Goal: Transaction & Acquisition: Purchase product/service

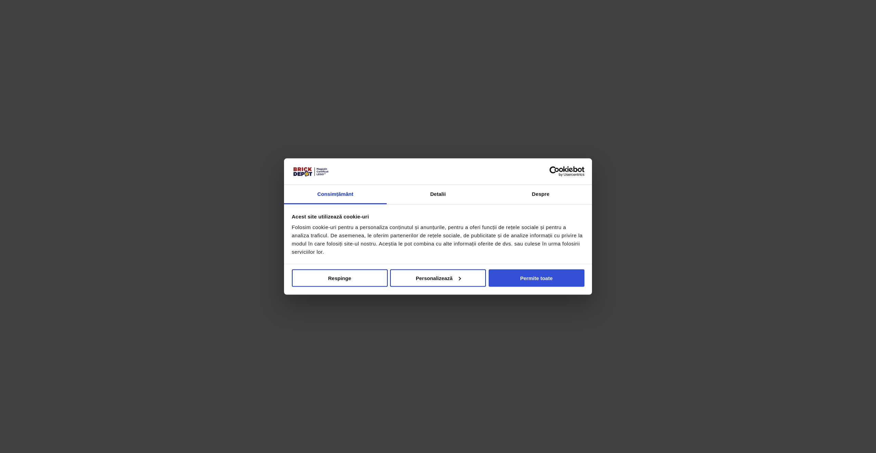
click at [541, 280] on button "Permite toate" at bounding box center [537, 277] width 96 height 17
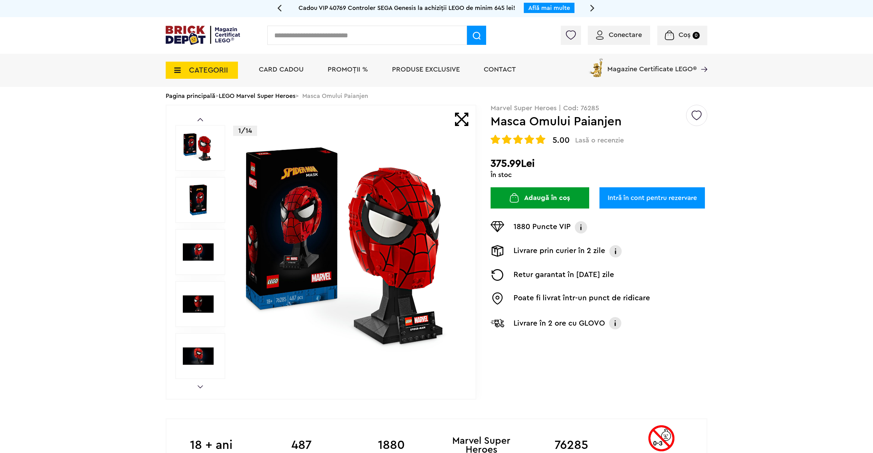
click at [204, 195] on img at bounding box center [198, 199] width 31 height 31
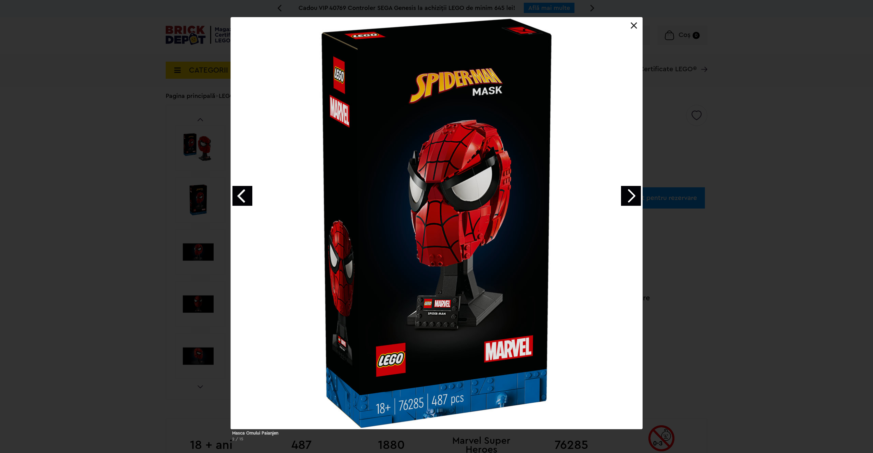
click at [627, 199] on link "Next image" at bounding box center [631, 196] width 20 height 20
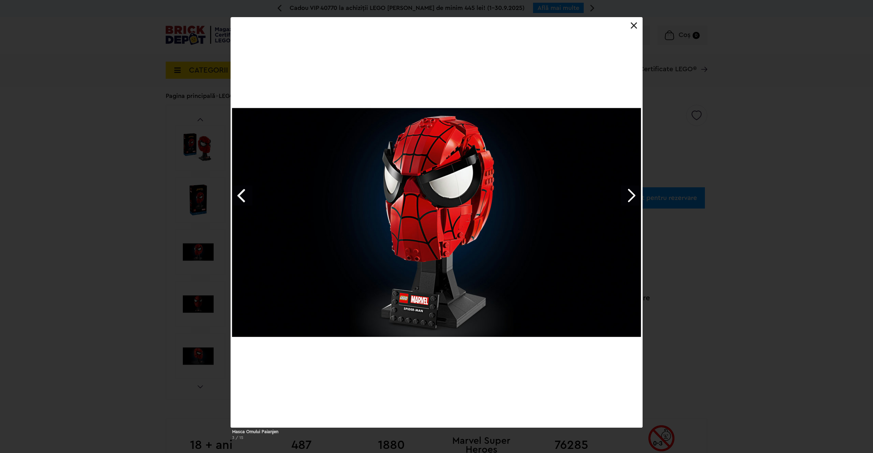
click at [627, 199] on link "Next image" at bounding box center [631, 196] width 20 height 20
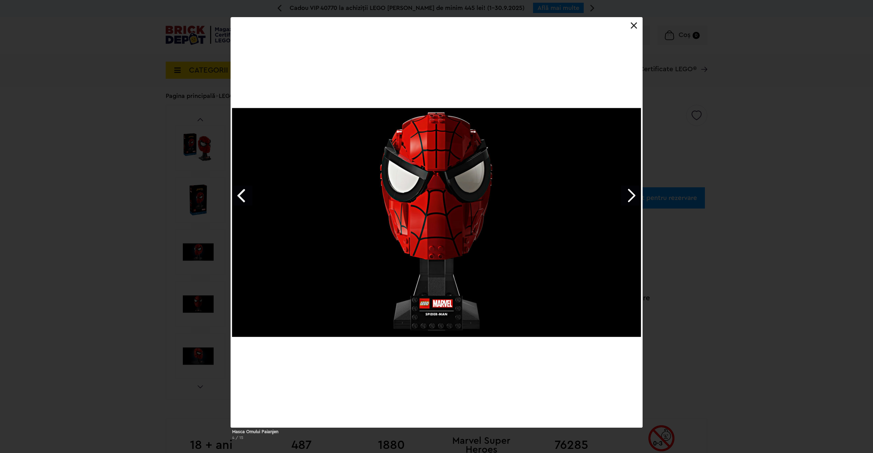
click at [627, 199] on link "Next image" at bounding box center [631, 196] width 20 height 20
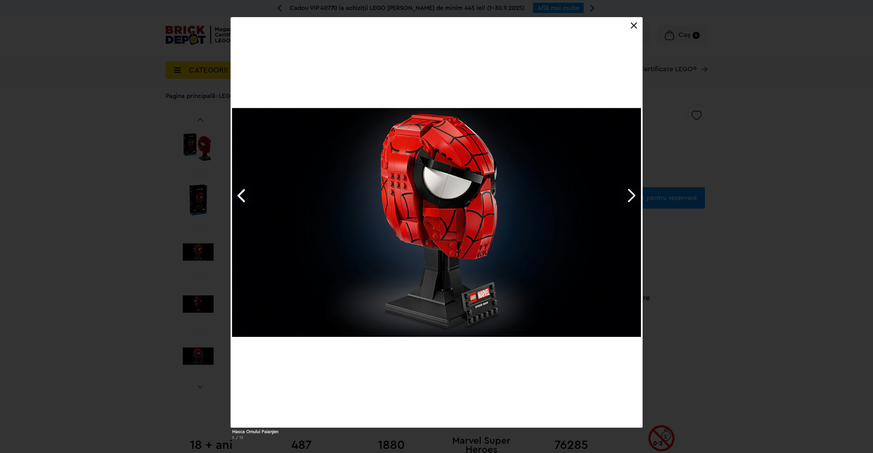
click at [627, 199] on link "Next image" at bounding box center [631, 196] width 20 height 20
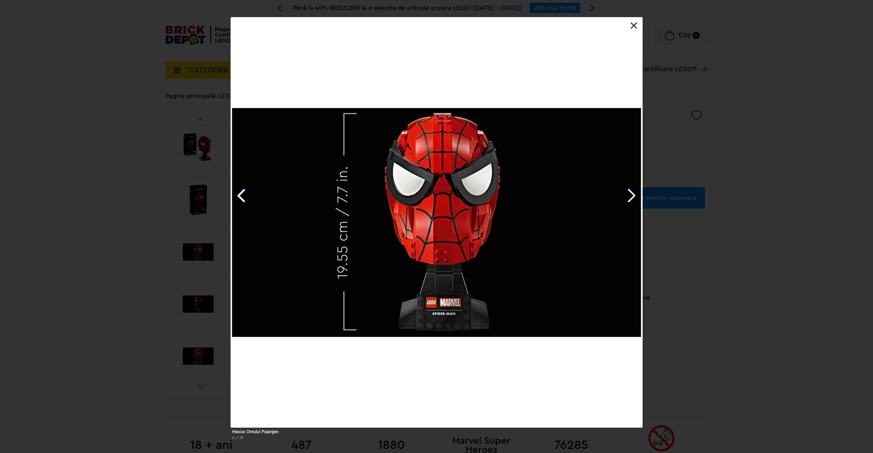
click at [627, 199] on link "Next image" at bounding box center [631, 196] width 20 height 20
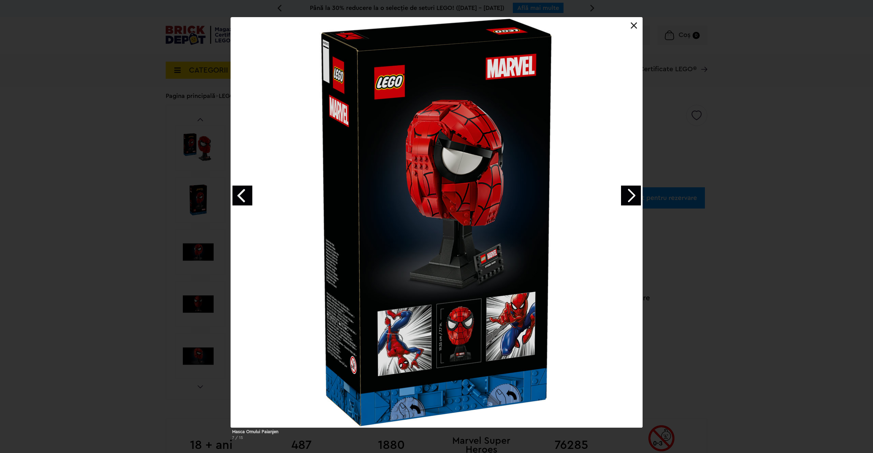
click at [624, 200] on link "Next image" at bounding box center [631, 196] width 20 height 20
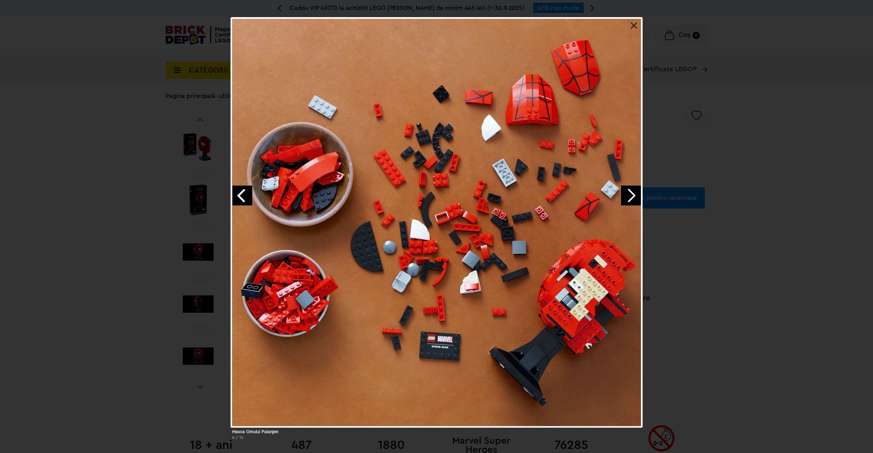
click at [623, 198] on link "Next image" at bounding box center [631, 196] width 20 height 20
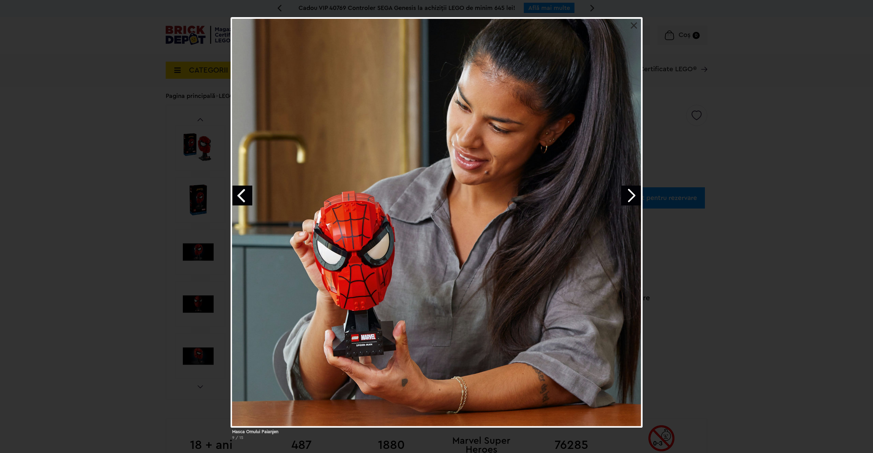
click at [623, 198] on link "Next image" at bounding box center [631, 196] width 20 height 20
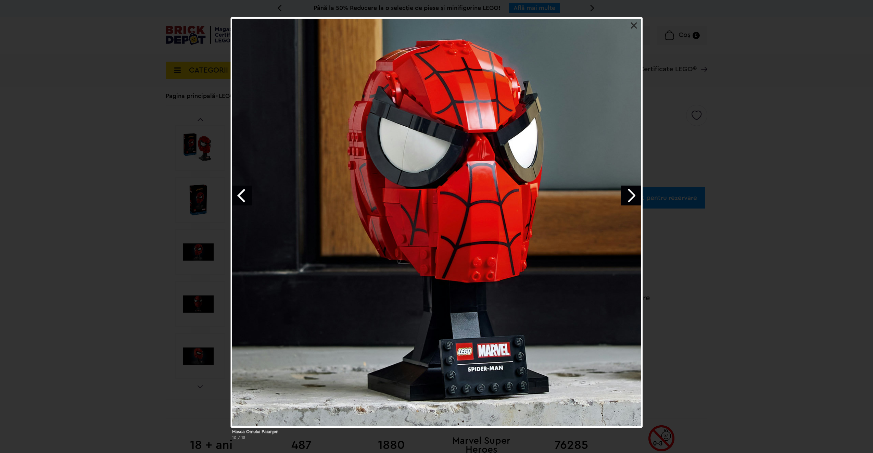
click at [623, 198] on link "Next image" at bounding box center [631, 196] width 20 height 20
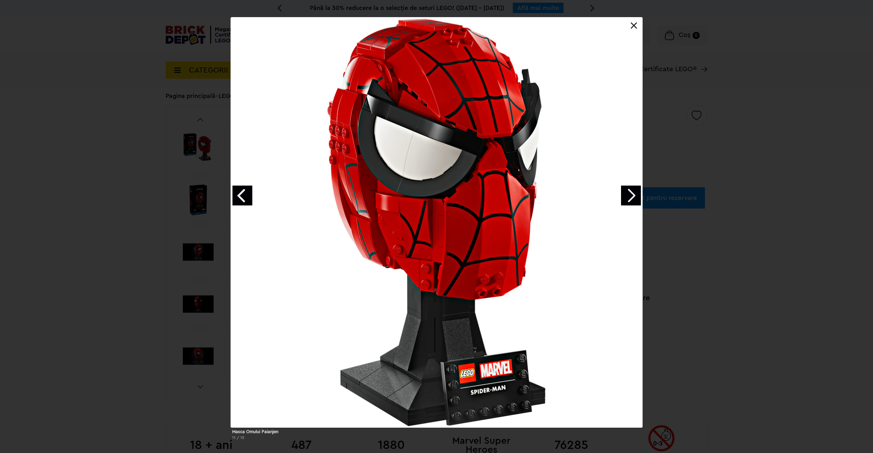
click at [710, 264] on div "Masca Omului Paianjen 11 / 15" at bounding box center [436, 231] width 873 height 428
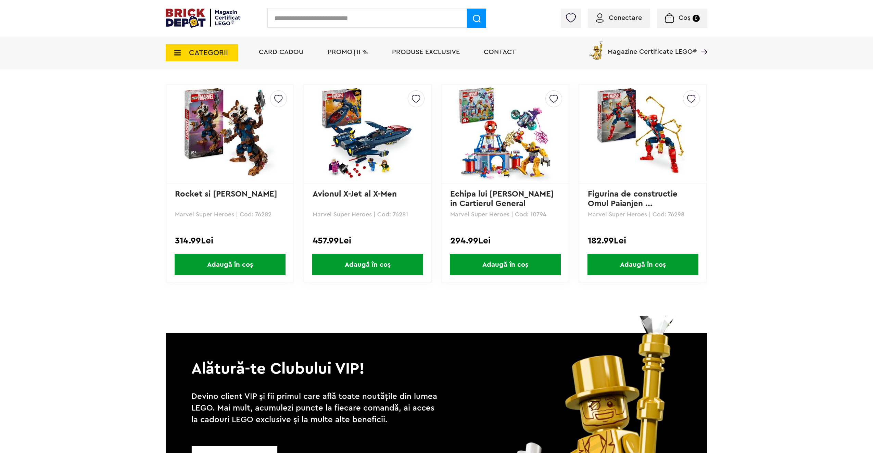
scroll to position [1609, 0]
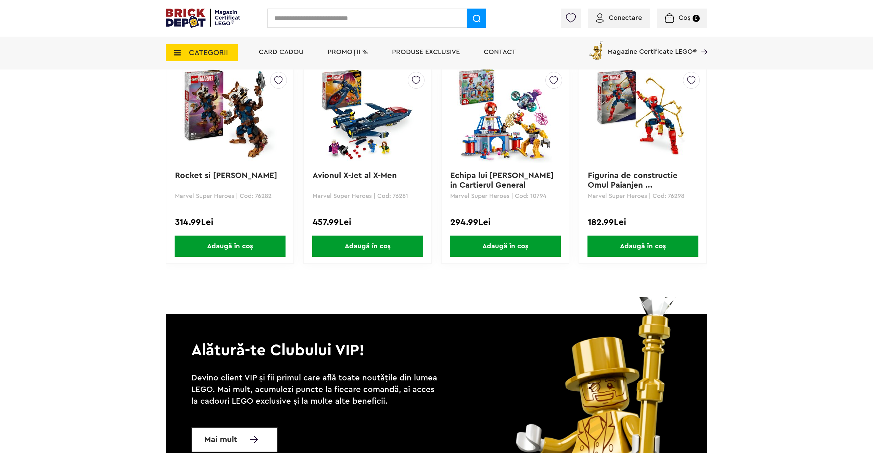
click at [641, 121] on img at bounding box center [643, 115] width 96 height 96
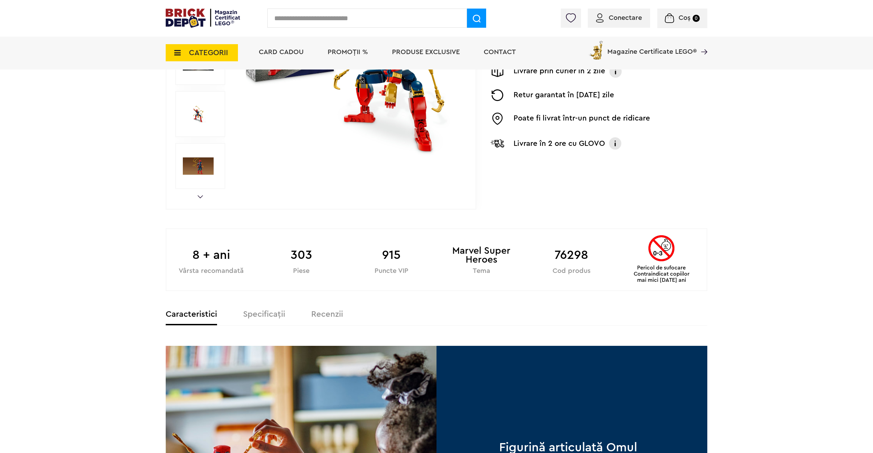
scroll to position [103, 0]
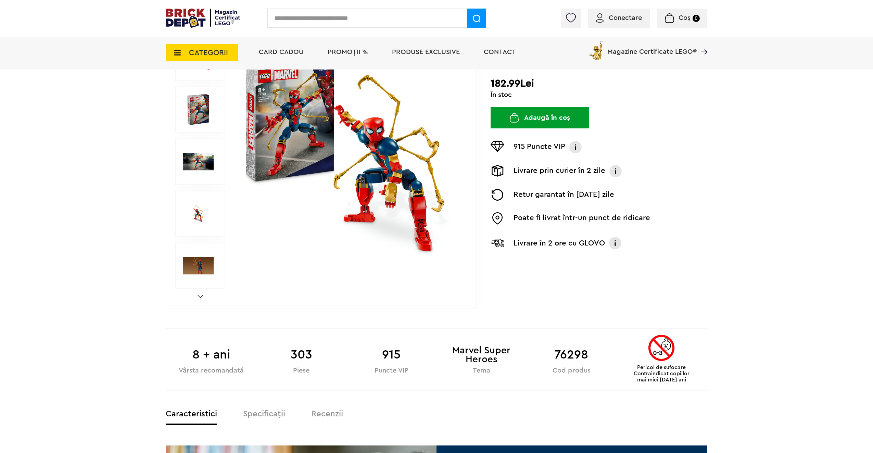
click at [353, 51] on span "PROMOȚII %" at bounding box center [348, 52] width 40 height 7
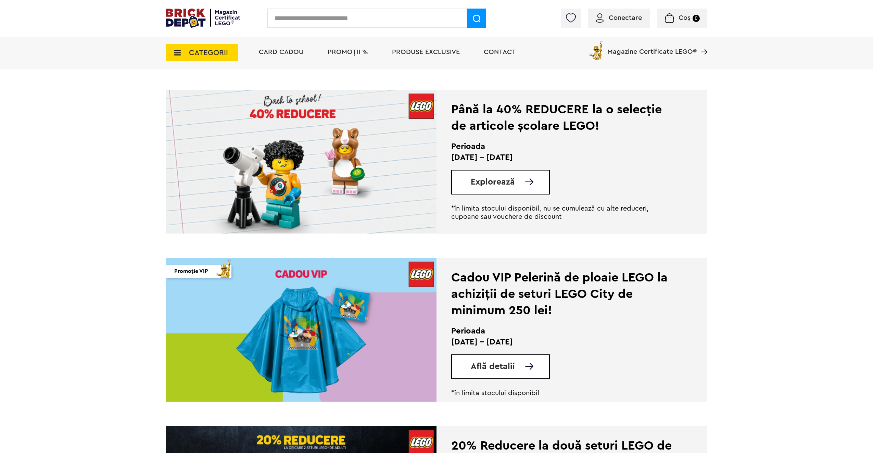
scroll to position [137, 0]
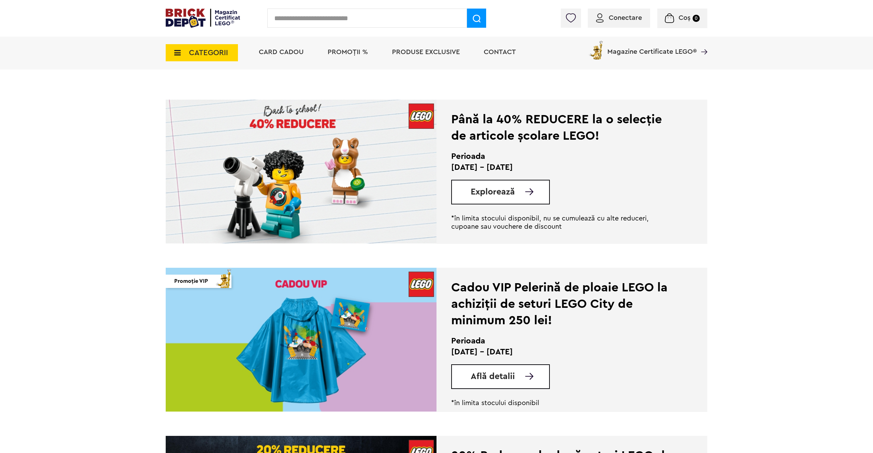
click at [522, 192] on link "Explorează" at bounding box center [510, 192] width 78 height 9
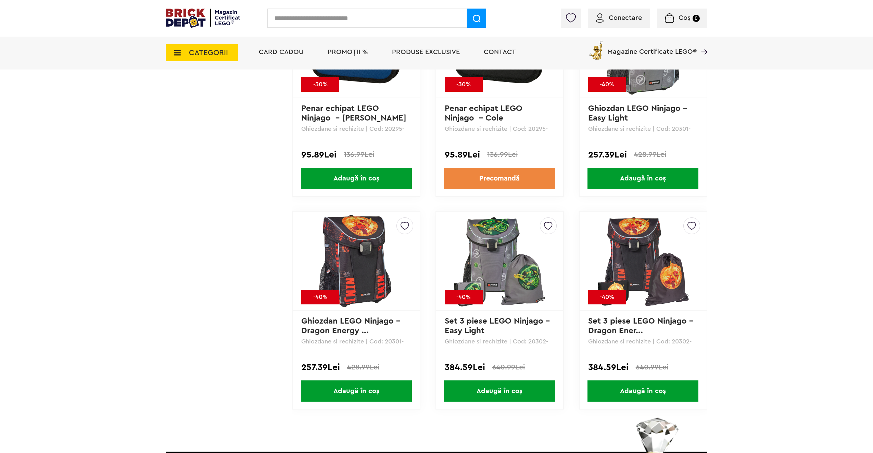
scroll to position [3022, 0]
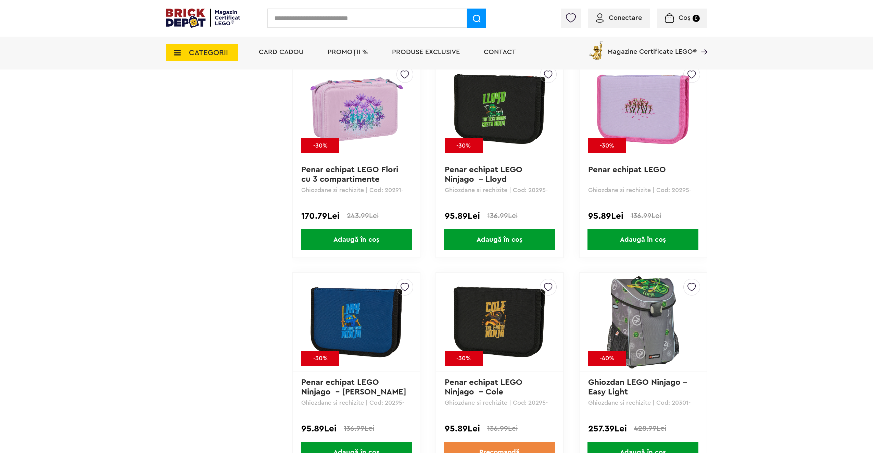
click at [418, 53] on span "Produse exclusive" at bounding box center [426, 52] width 68 height 7
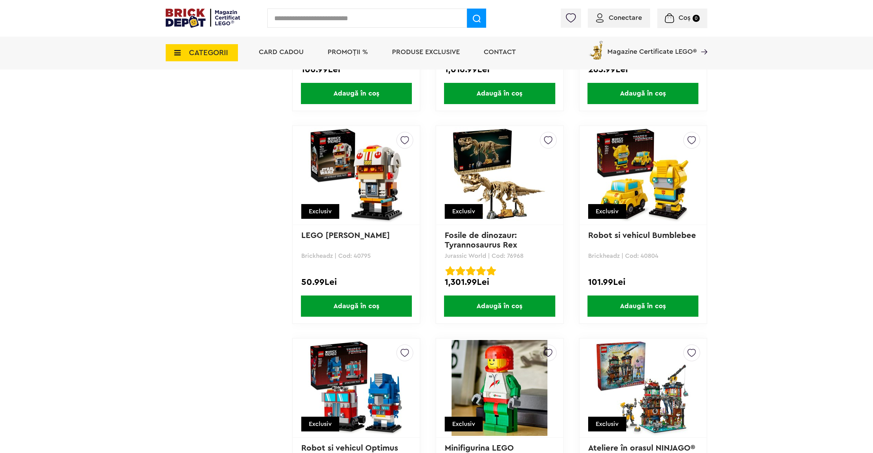
scroll to position [1301, 0]
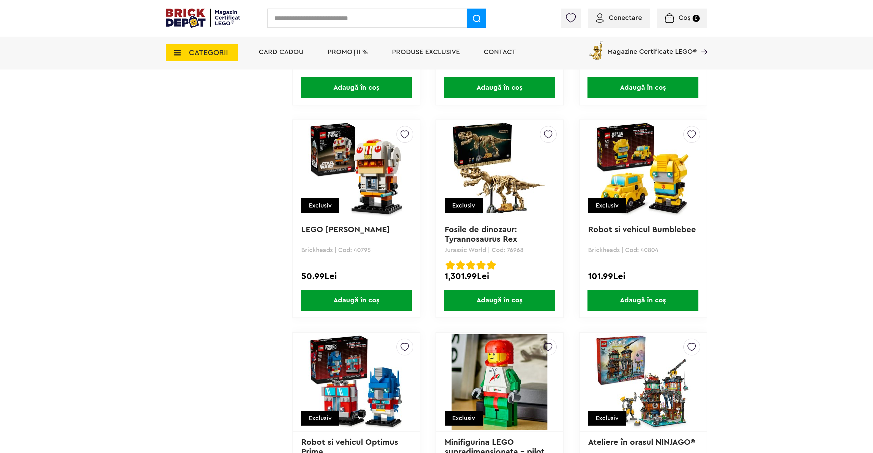
click at [498, 178] on img at bounding box center [499, 170] width 96 height 96
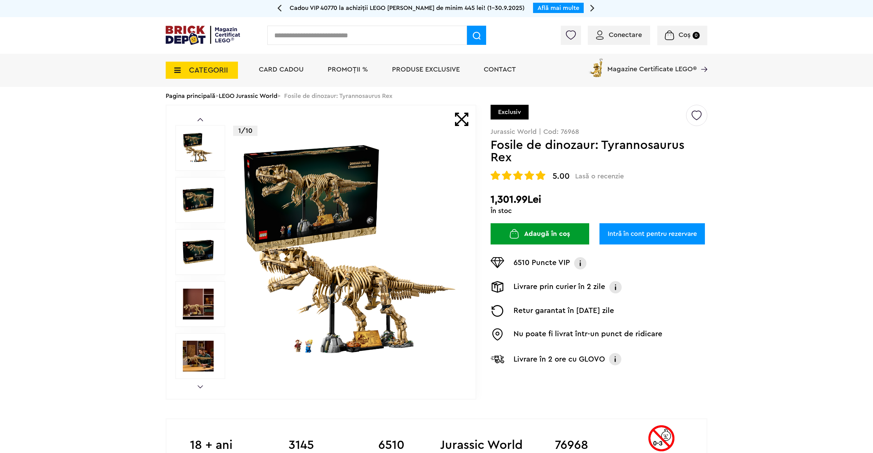
click at [201, 192] on img at bounding box center [198, 199] width 31 height 31
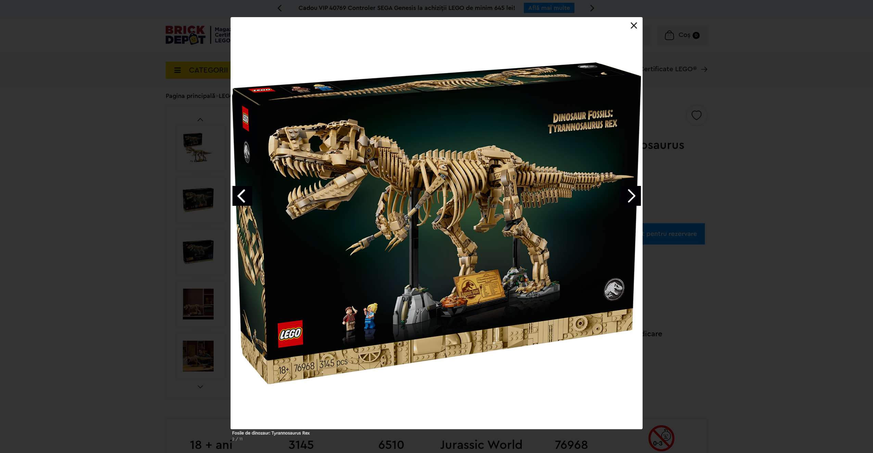
click at [61, 269] on div "Fosile de dinozaur: Tyrannosaurus Rex 2 / 11" at bounding box center [436, 232] width 873 height 430
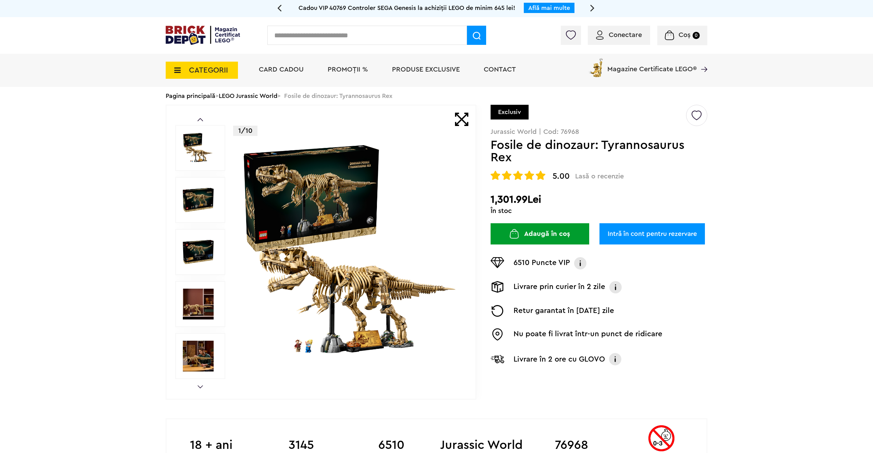
click at [199, 359] on img at bounding box center [198, 356] width 31 height 31
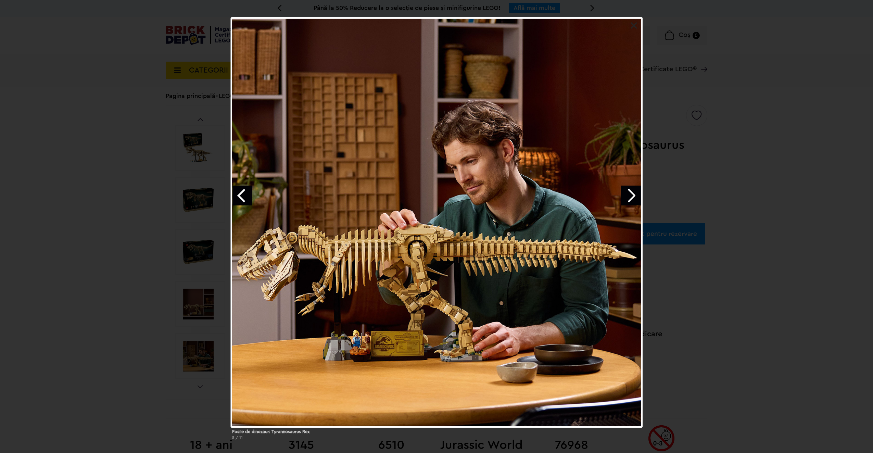
click at [129, 205] on div "Fosile de dinozaur: Tyrannosaurus Rex 5 / 11" at bounding box center [436, 231] width 873 height 428
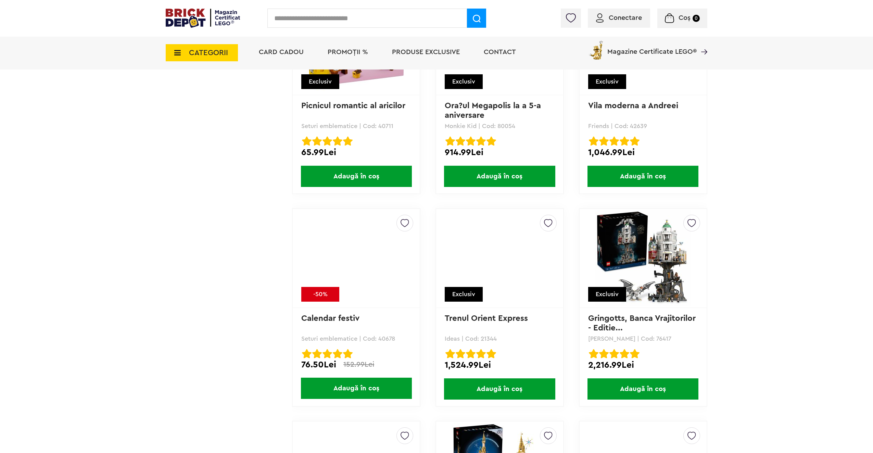
scroll to position [2726, 0]
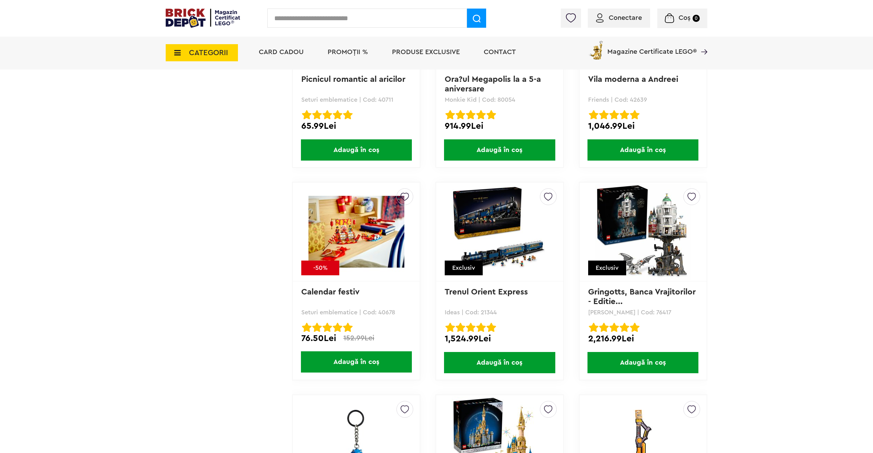
click at [500, 231] on img at bounding box center [499, 232] width 96 height 96
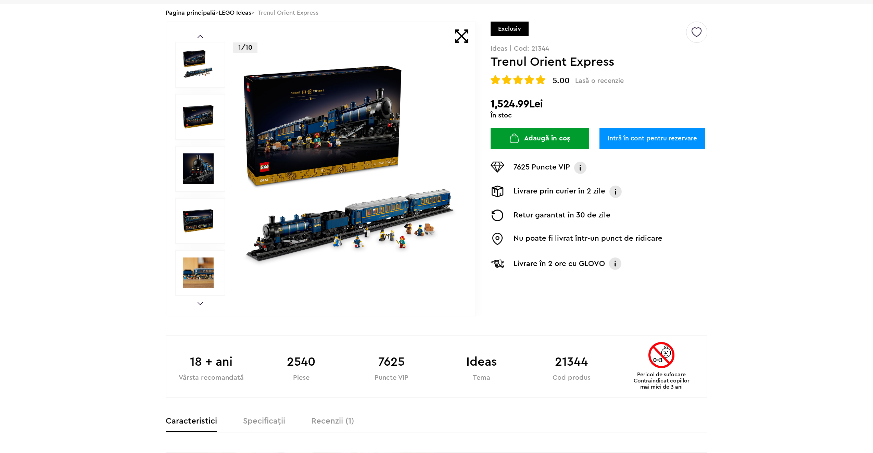
scroll to position [103, 0]
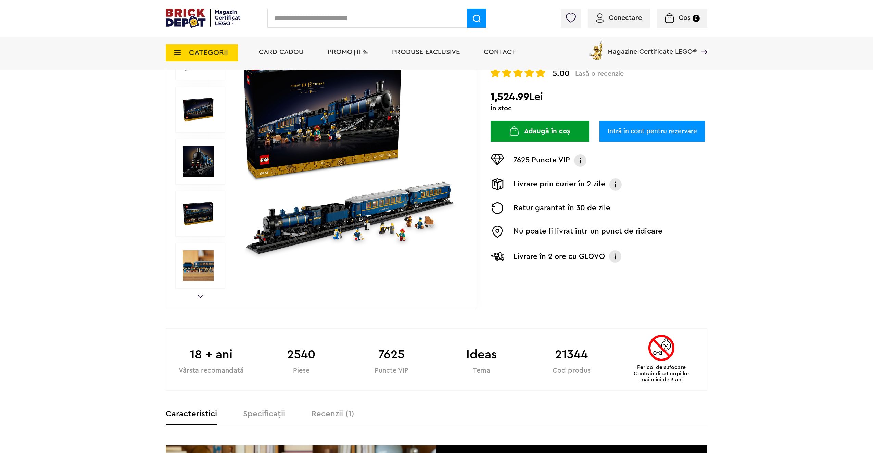
click at [202, 296] on link "Next" at bounding box center [199, 296] width 5 height 3
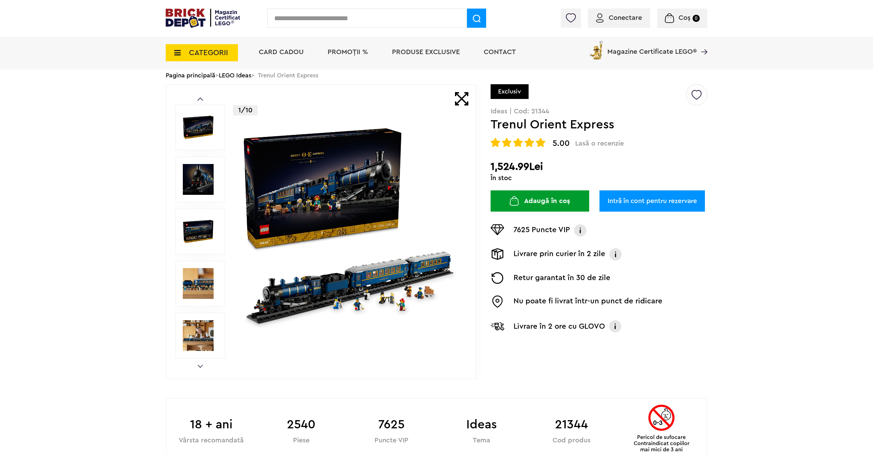
scroll to position [0, 0]
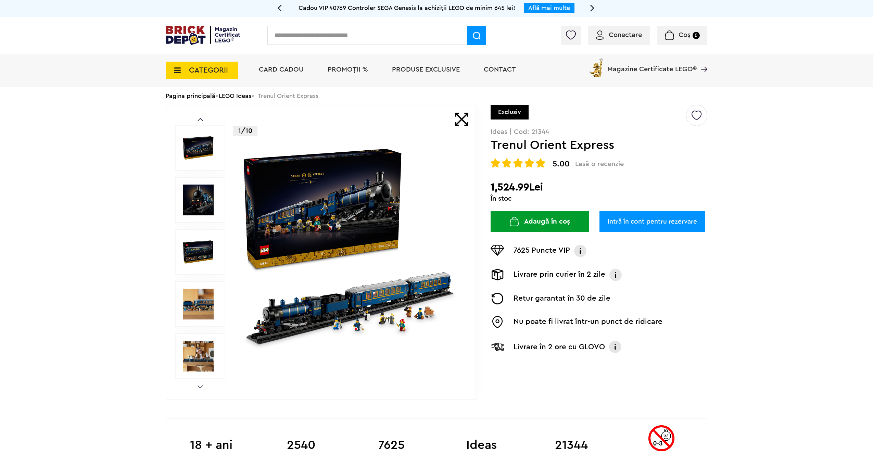
click at [200, 303] on img at bounding box center [198, 304] width 31 height 31
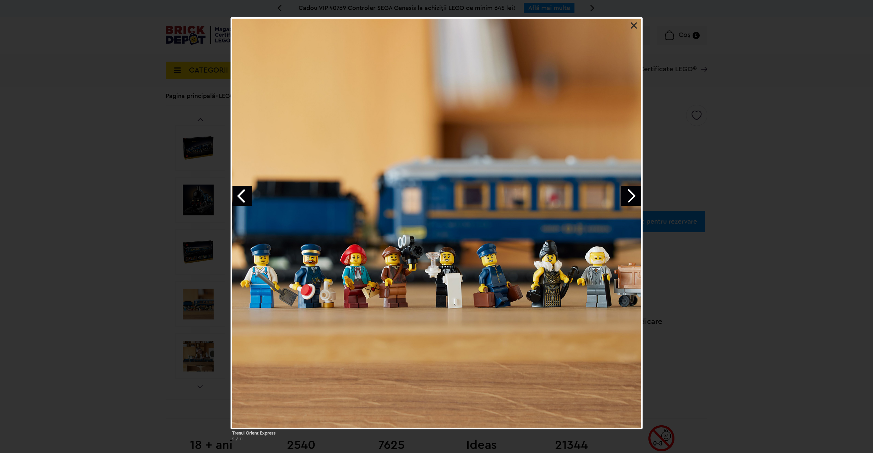
click at [631, 197] on link "Next image" at bounding box center [631, 196] width 20 height 20
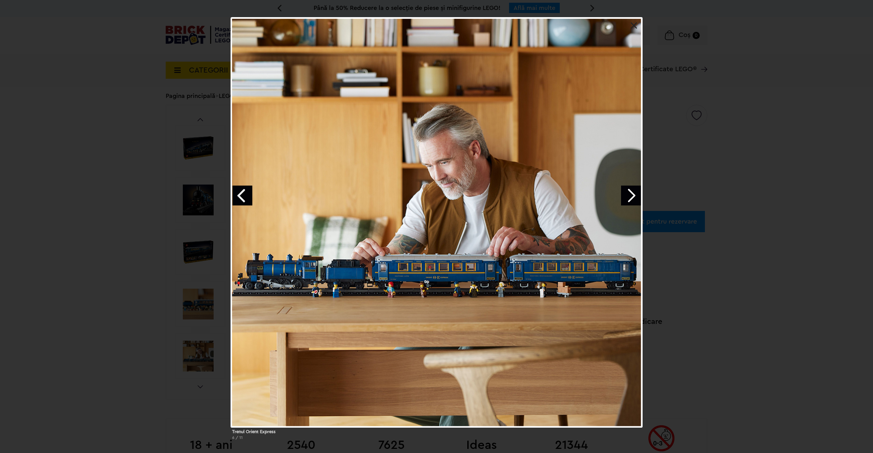
click at [135, 166] on div "Trenul Orient Express 6 / 11" at bounding box center [436, 231] width 873 height 428
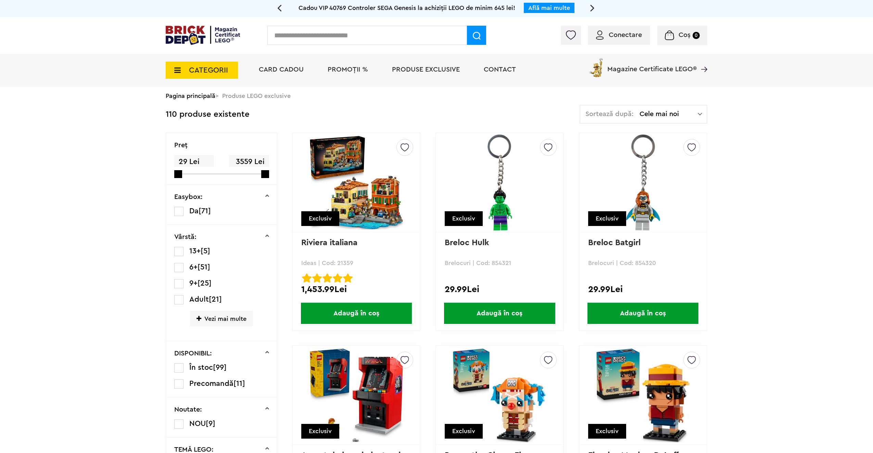
click at [317, 27] on input "text" at bounding box center [367, 35] width 200 height 19
type input "******"
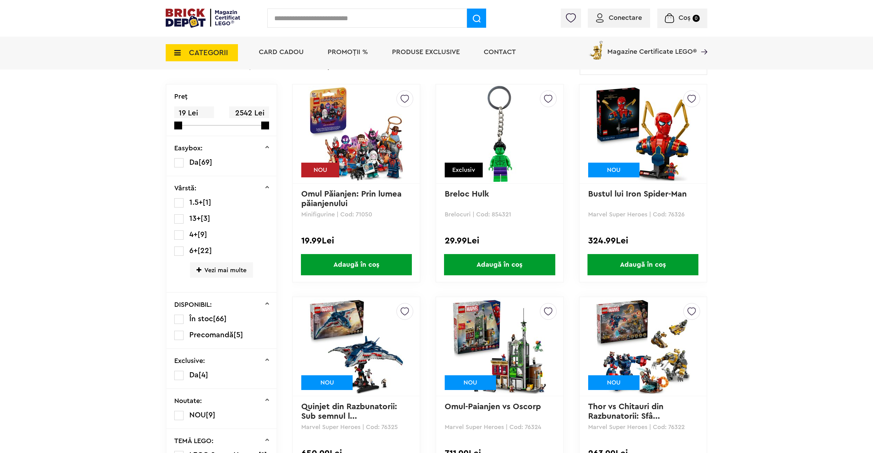
scroll to position [68, 0]
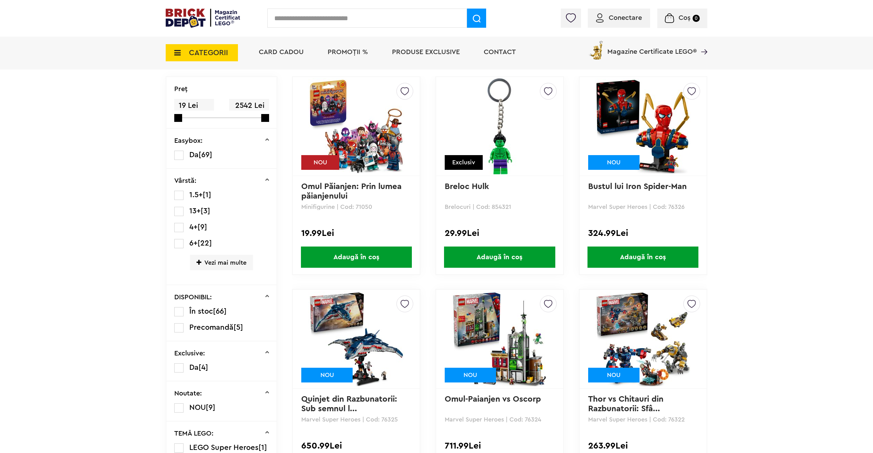
click at [371, 135] on img at bounding box center [356, 126] width 96 height 96
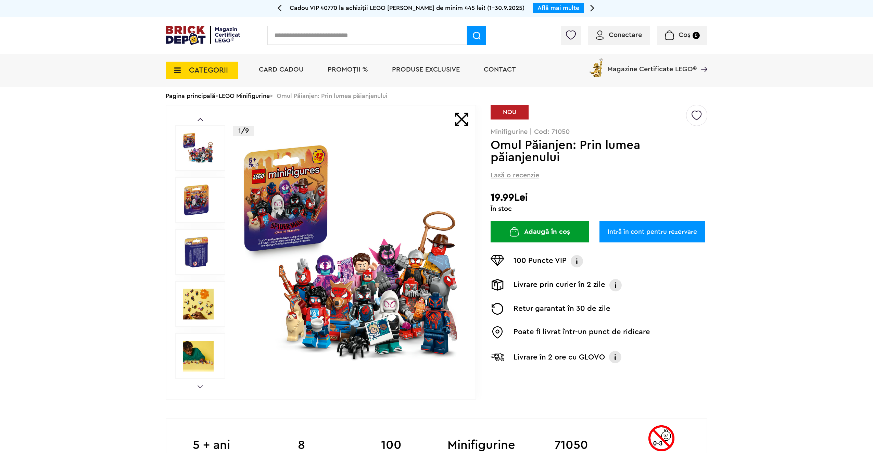
click at [202, 310] on img at bounding box center [198, 304] width 31 height 31
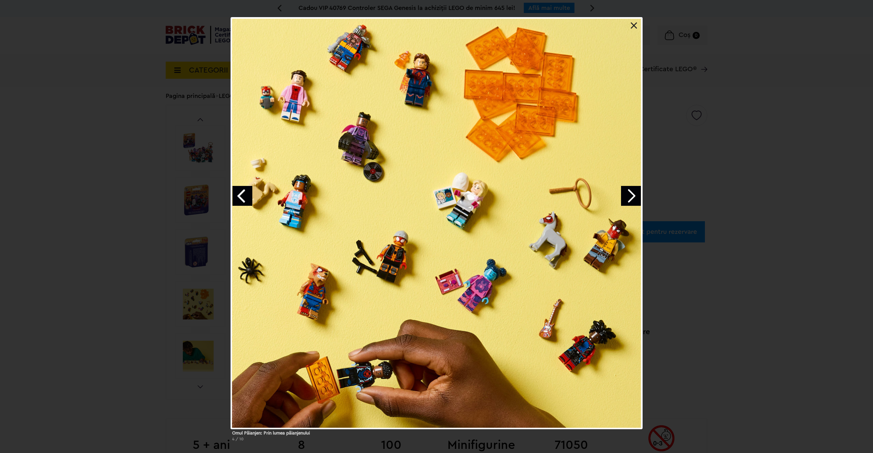
click at [757, 172] on div "Omul Păianjen: Prin lumea păianjenului 4 / 10" at bounding box center [436, 232] width 873 height 430
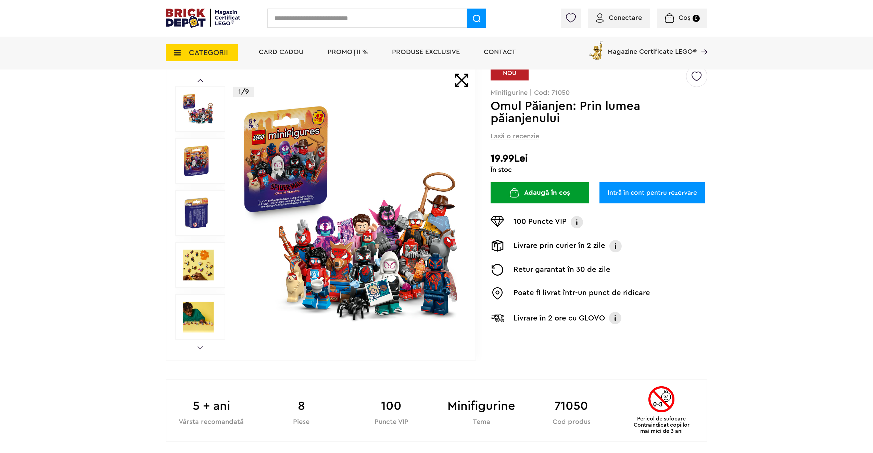
scroll to position [34, 0]
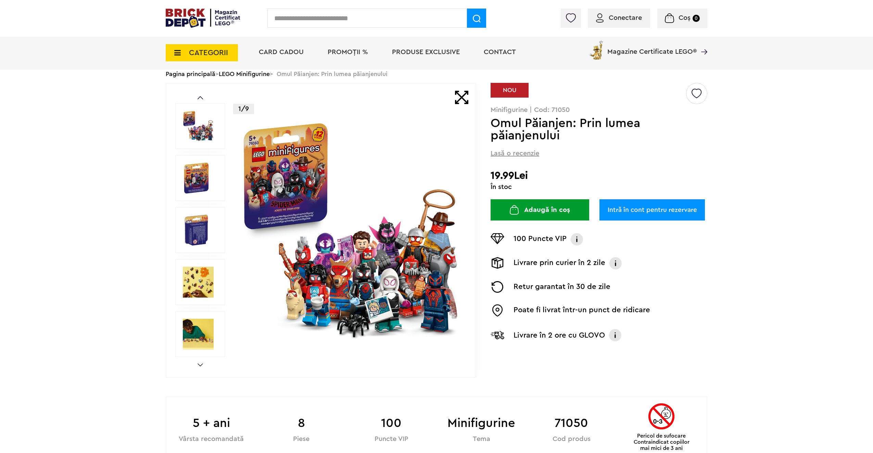
click at [195, 129] on img at bounding box center [198, 126] width 31 height 31
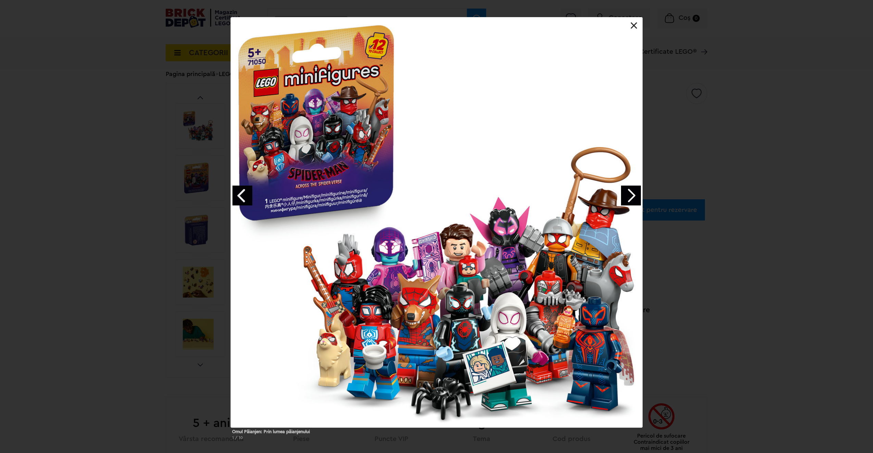
click at [634, 194] on link "Next image" at bounding box center [631, 196] width 20 height 20
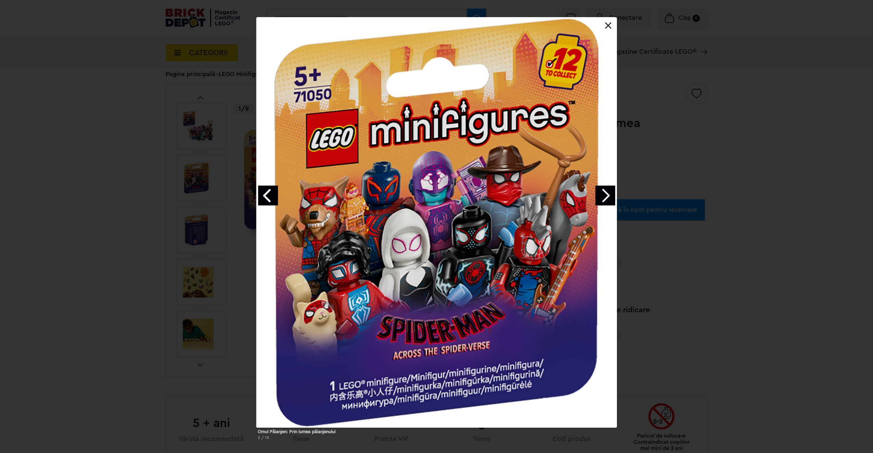
click at [634, 194] on div "Omul Păianjen: Prin lumea păianjenului 2 / 10" at bounding box center [436, 231] width 873 height 428
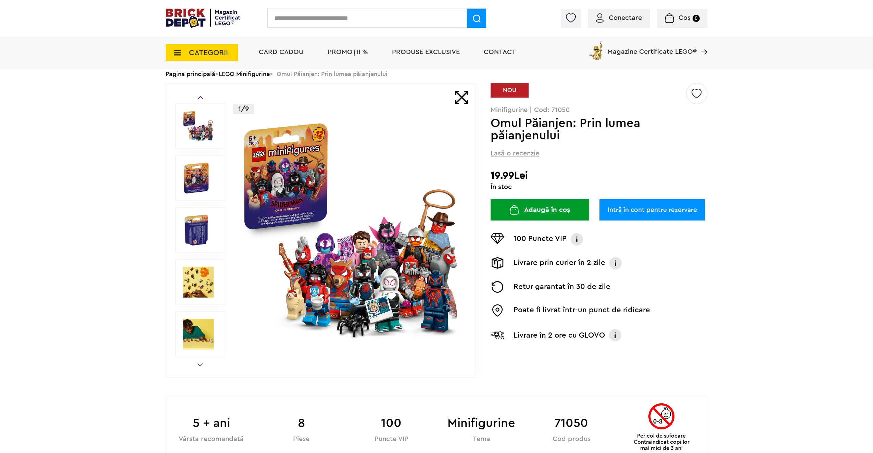
click at [206, 182] on img at bounding box center [196, 178] width 27 height 31
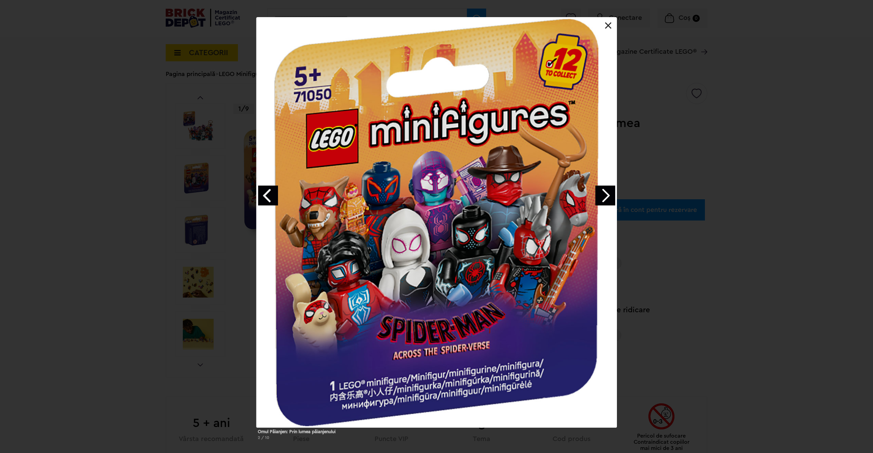
click at [609, 196] on link "Next image" at bounding box center [605, 196] width 20 height 20
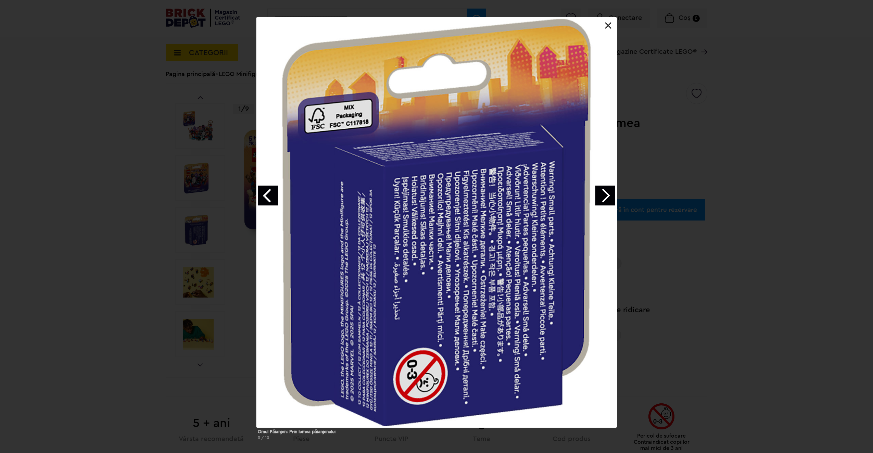
click at [608, 198] on link "Next image" at bounding box center [605, 196] width 20 height 20
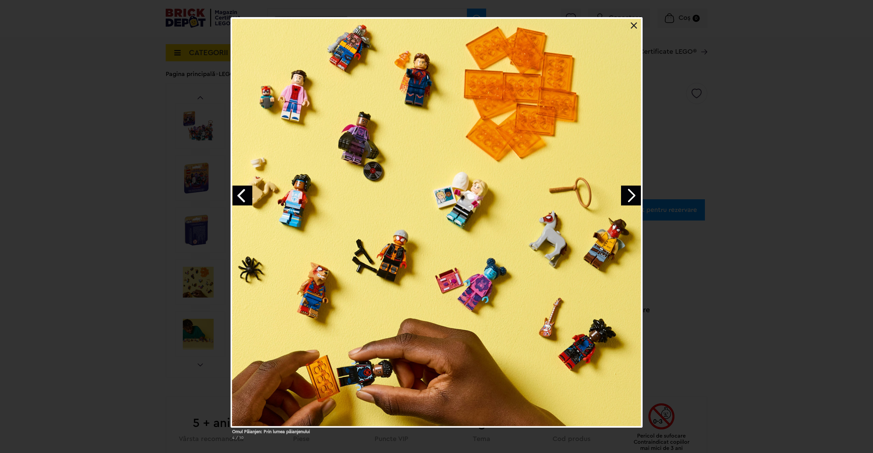
click at [608, 198] on div at bounding box center [437, 222] width 412 height 410
click at [627, 195] on link "Next image" at bounding box center [631, 196] width 20 height 20
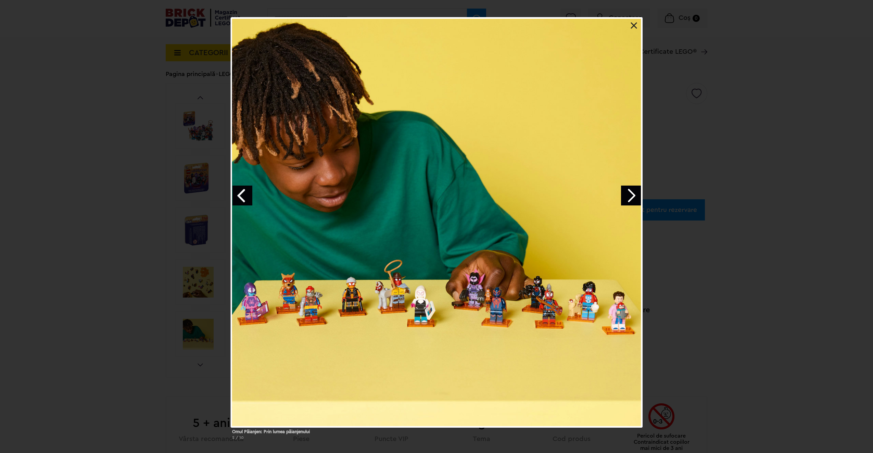
click at [629, 195] on link "Next image" at bounding box center [631, 196] width 20 height 20
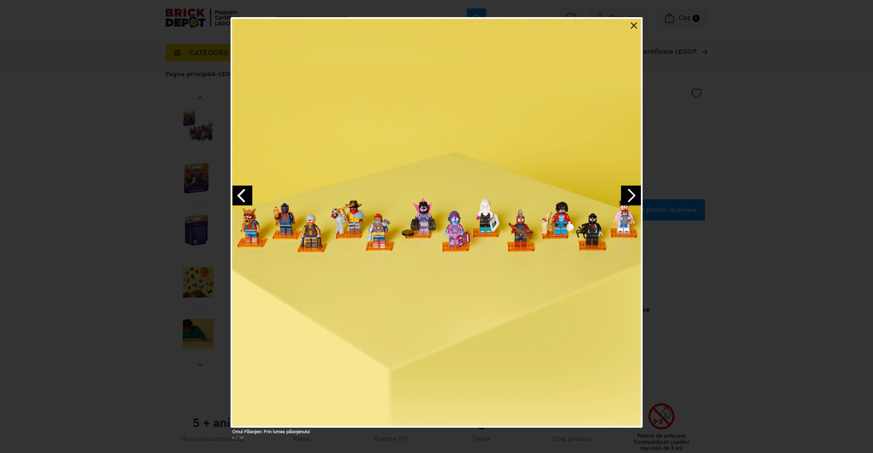
click at [629, 195] on link "Next image" at bounding box center [631, 196] width 20 height 20
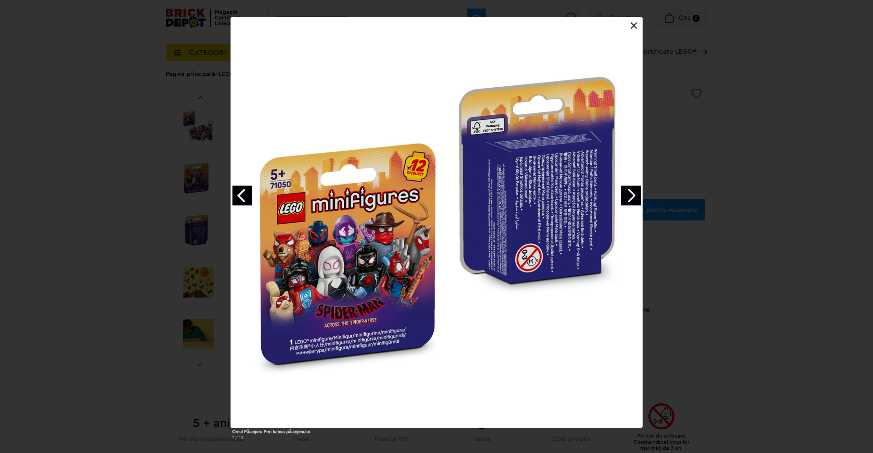
click at [629, 195] on link "Next image" at bounding box center [631, 196] width 20 height 20
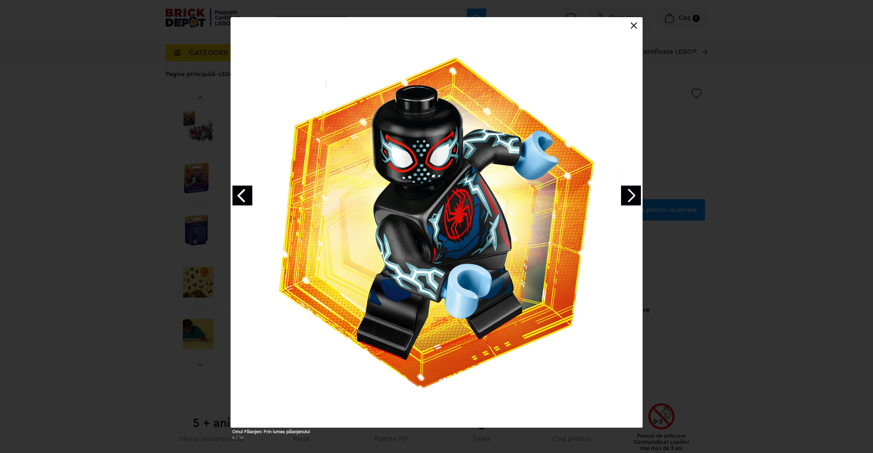
click at [629, 195] on link "Next image" at bounding box center [631, 196] width 20 height 20
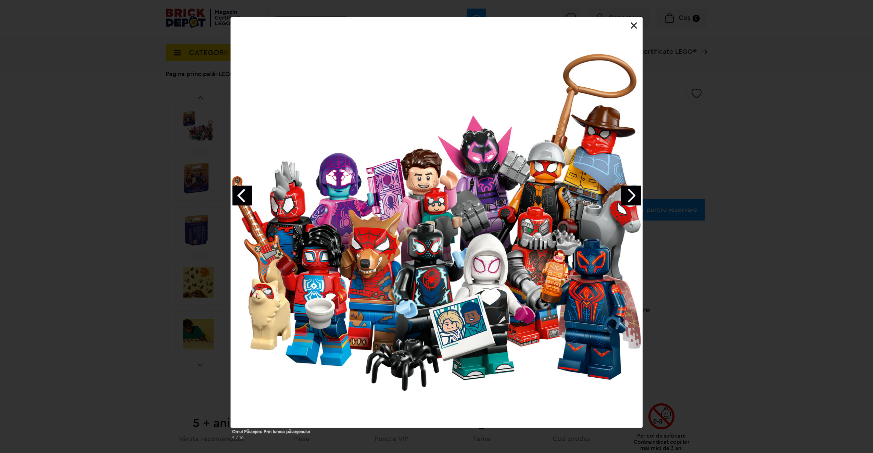
click at [629, 195] on link "Next image" at bounding box center [631, 196] width 20 height 20
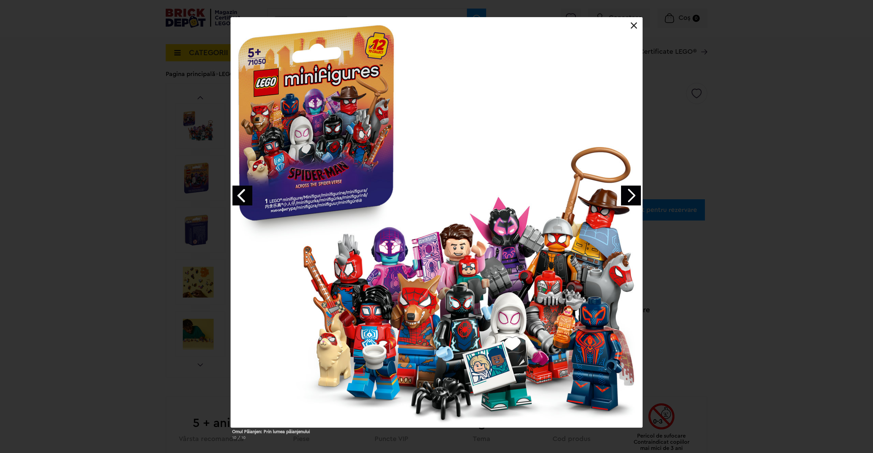
click at [629, 195] on link "Next image" at bounding box center [631, 196] width 20 height 20
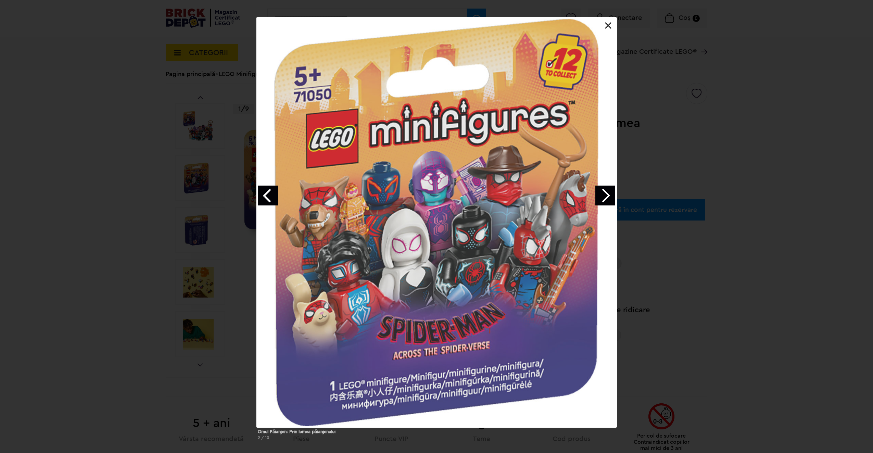
click at [629, 195] on div "Omul Păianjen: Prin lumea păianjenului 2 / 10" at bounding box center [436, 231] width 873 height 428
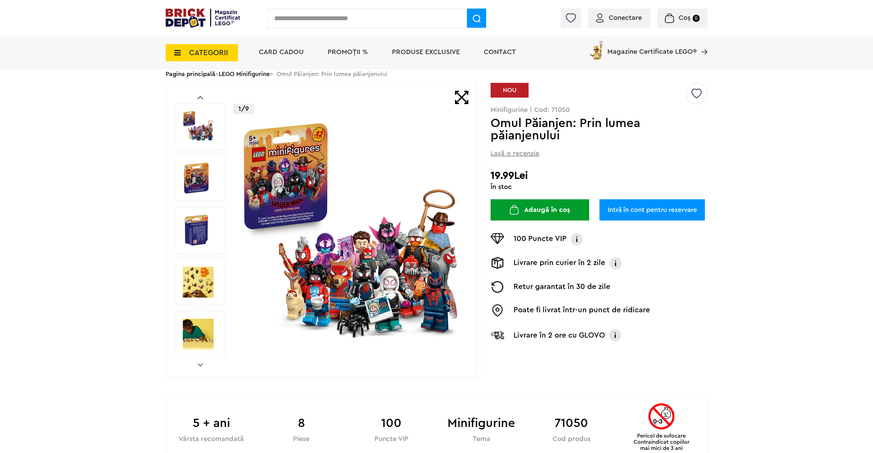
scroll to position [308, 0]
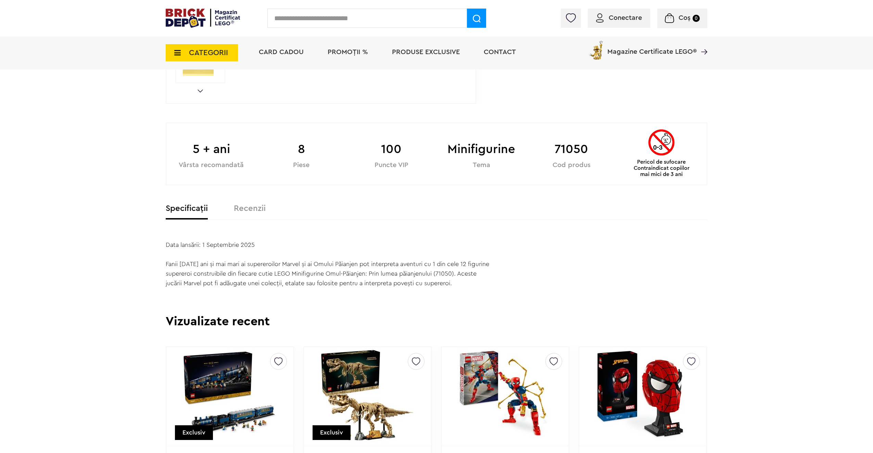
click at [243, 206] on label "Recenzii" at bounding box center [250, 208] width 32 height 8
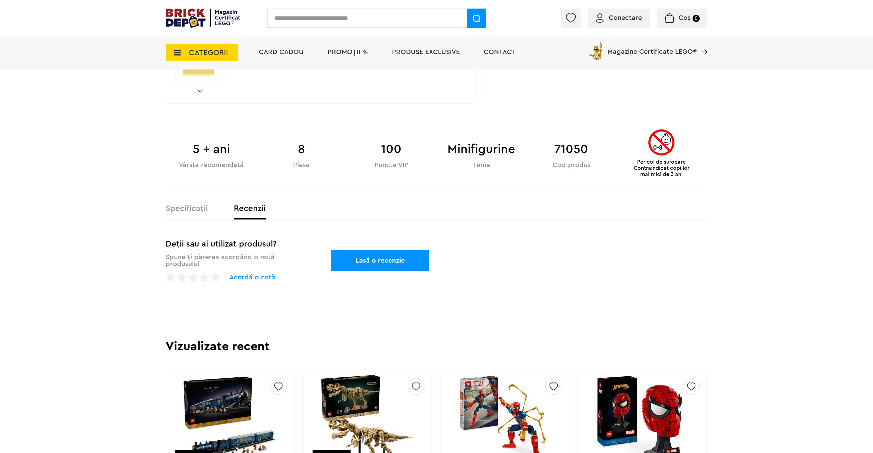
click at [180, 214] on div "Specificații Recenzii" at bounding box center [436, 211] width 541 height 15
click at [193, 212] on label "Specificații" at bounding box center [187, 208] width 42 height 8
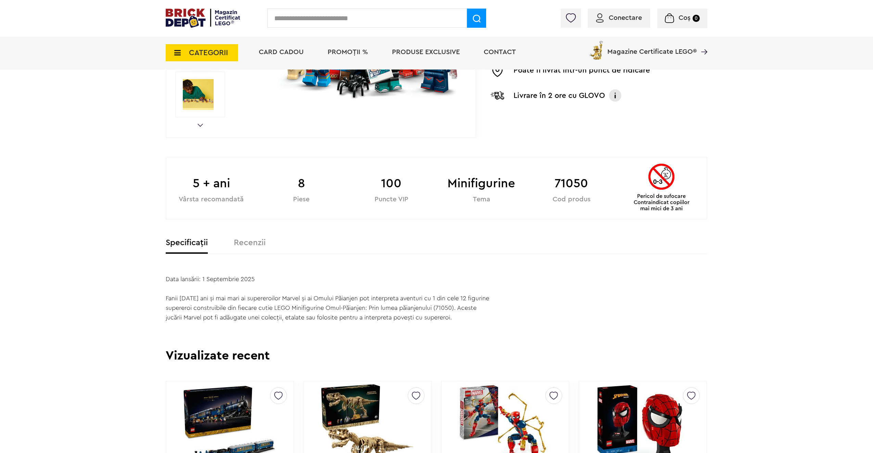
scroll to position [34, 0]
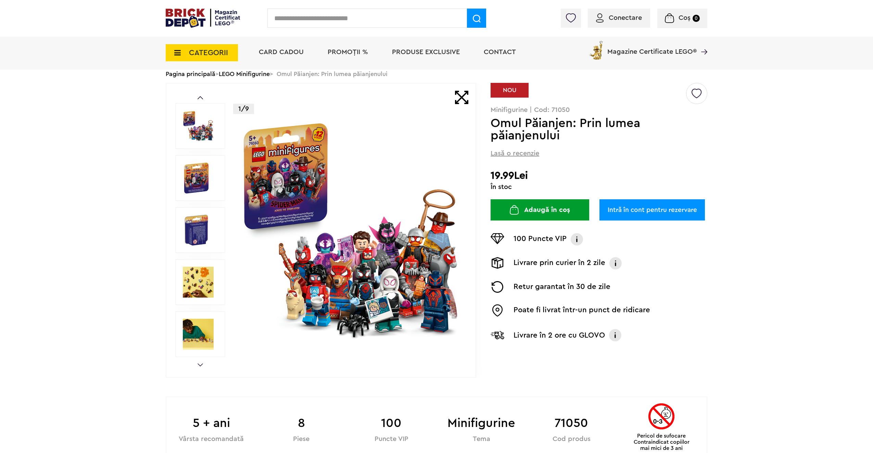
click at [538, 214] on button "Adaugă în coș" at bounding box center [539, 209] width 99 height 21
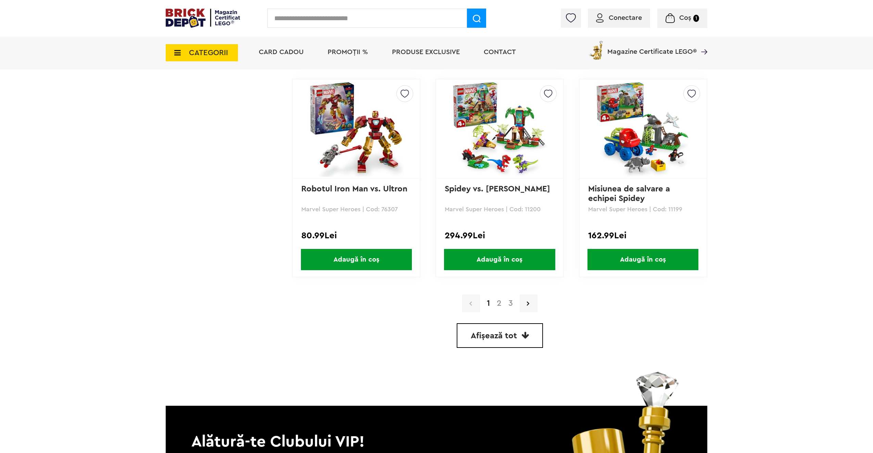
scroll to position [1814, 0]
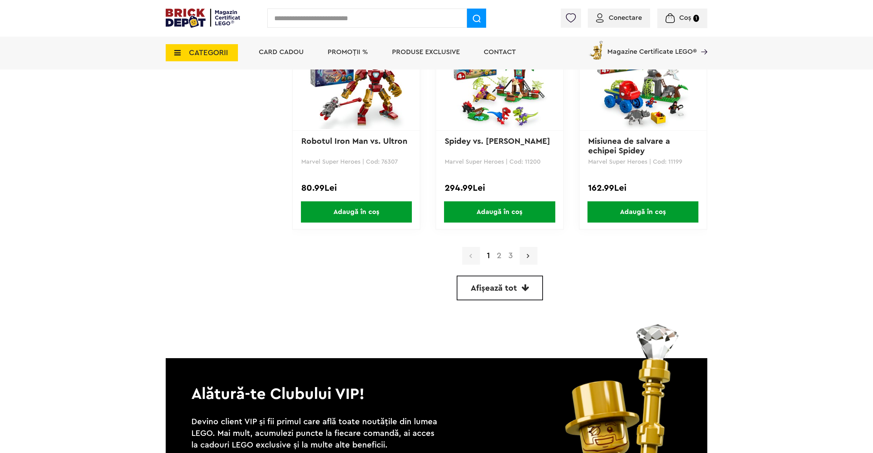
click at [528, 259] on link at bounding box center [529, 256] width 18 height 18
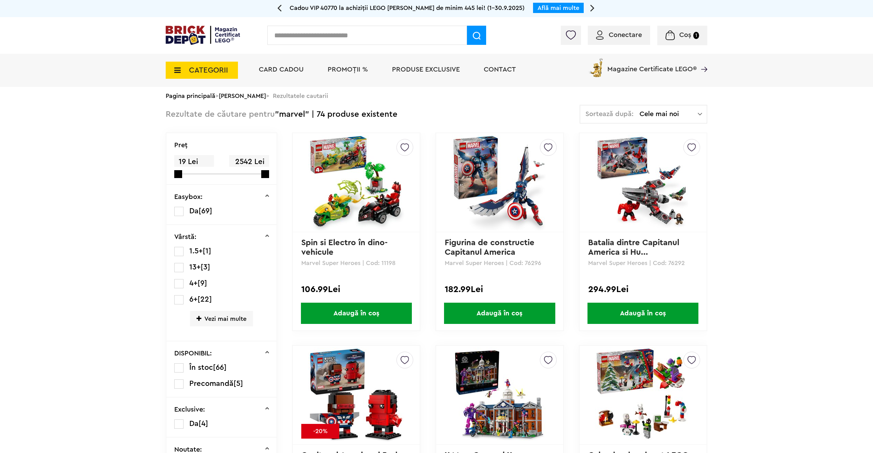
drag, startPoint x: 837, startPoint y: 239, endPoint x: 831, endPoint y: 238, distance: 5.9
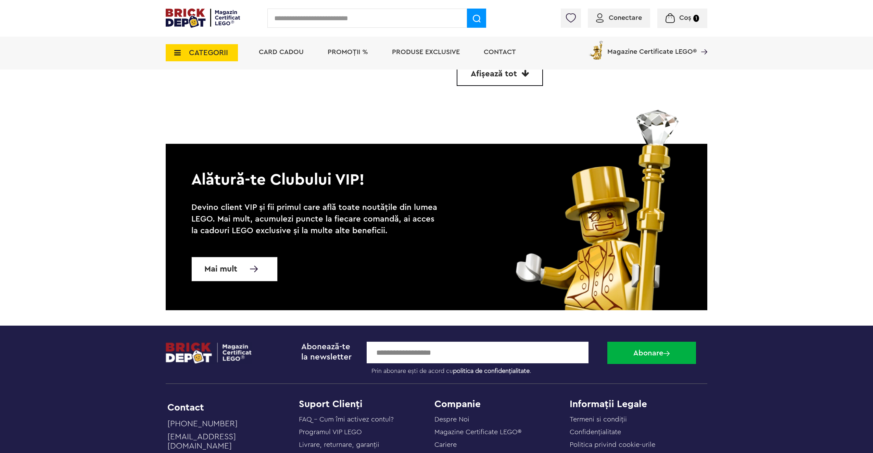
scroll to position [2028, 0]
click at [524, 81] on link "Afișează tot" at bounding box center [500, 74] width 86 height 25
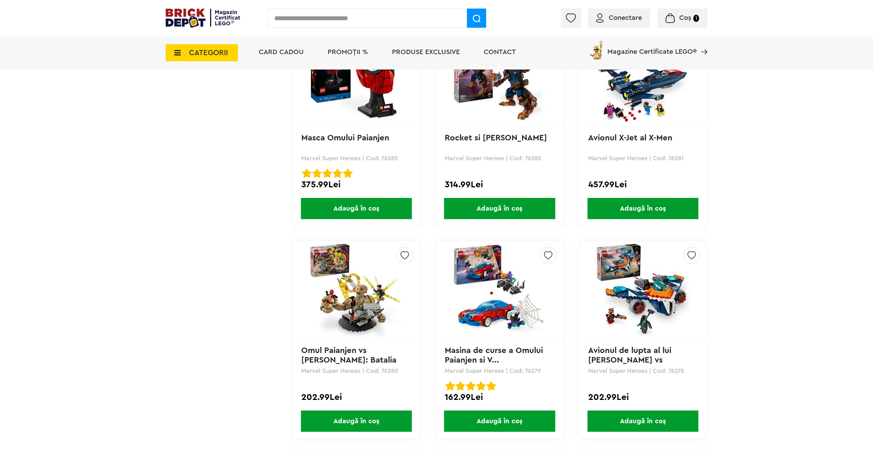
scroll to position [3902, 0]
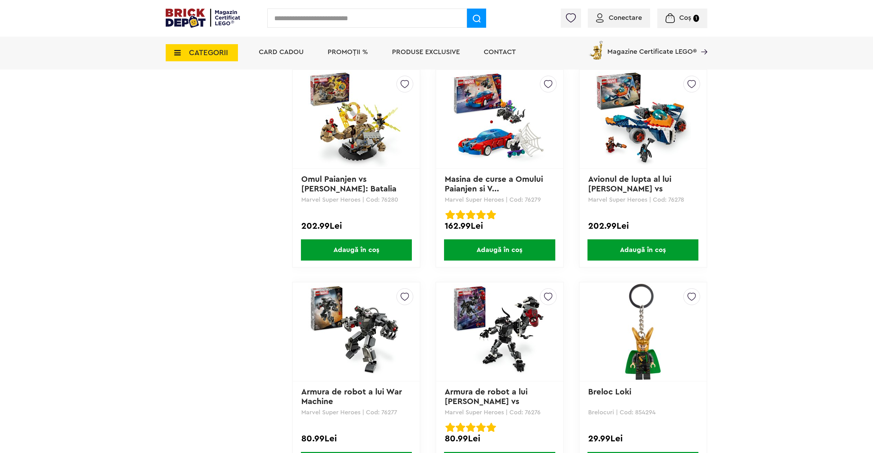
click at [511, 126] on img at bounding box center [499, 119] width 96 height 96
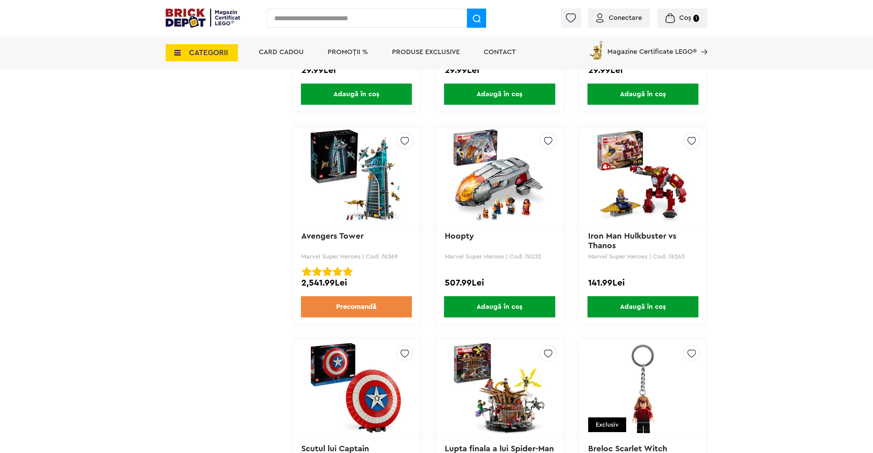
scroll to position [4518, 0]
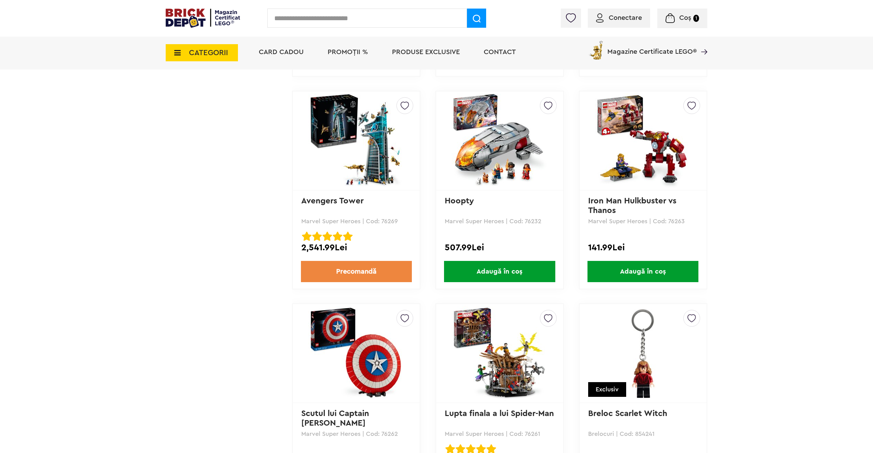
click at [378, 165] on img at bounding box center [356, 141] width 96 height 96
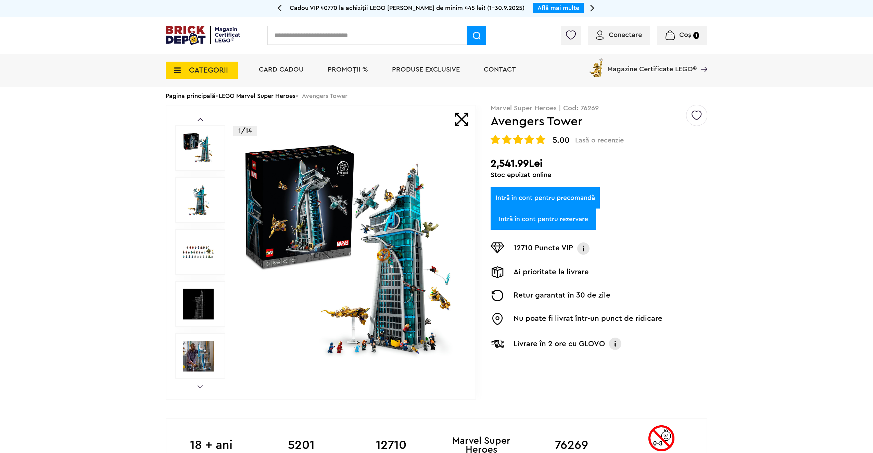
click at [200, 146] on img at bounding box center [198, 147] width 31 height 31
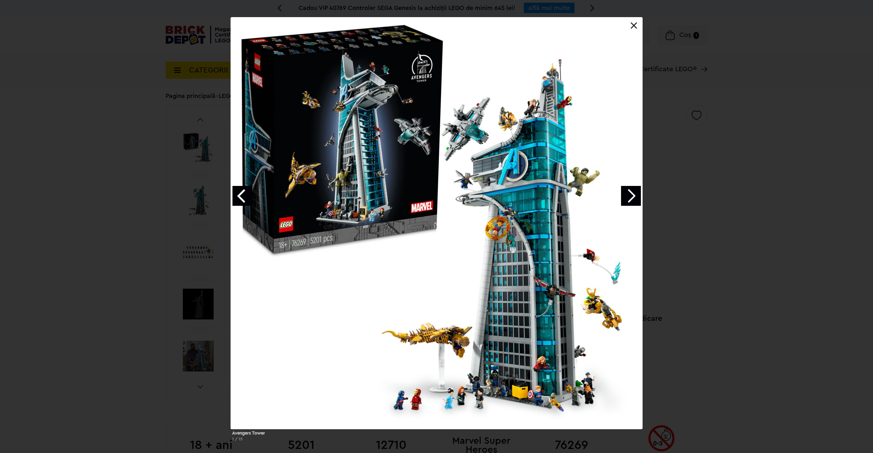
click at [632, 197] on link "Next image" at bounding box center [631, 196] width 20 height 20
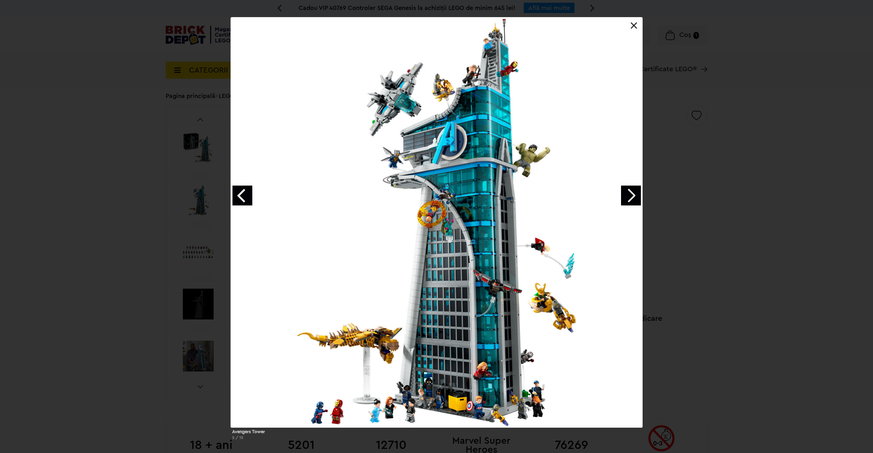
click at [632, 197] on link "Next image" at bounding box center [631, 196] width 20 height 20
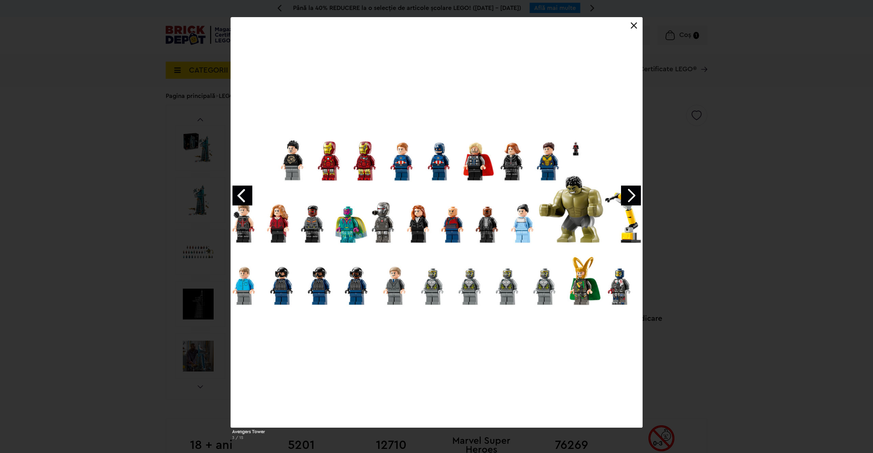
click at [634, 192] on link "Next image" at bounding box center [631, 196] width 20 height 20
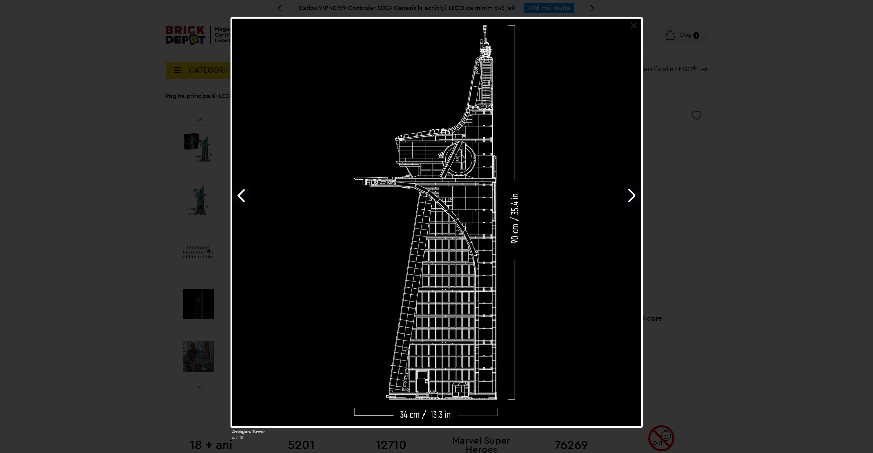
click at [634, 192] on link "Next image" at bounding box center [631, 196] width 20 height 20
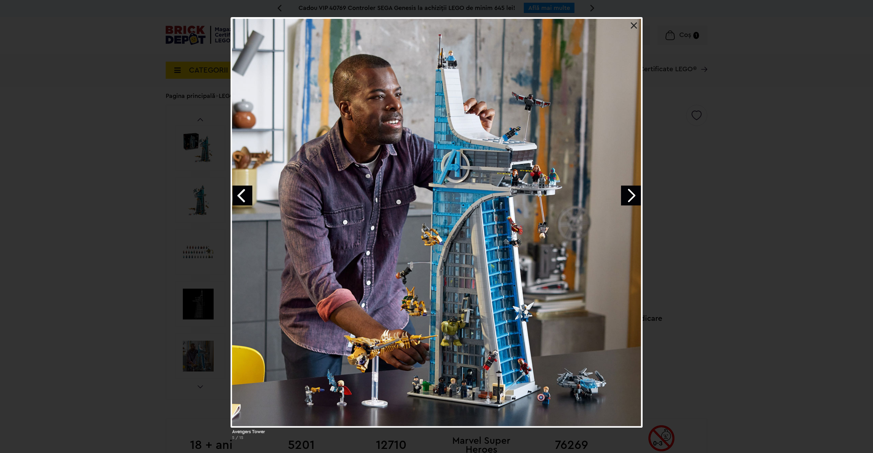
click at [634, 192] on link "Next image" at bounding box center [631, 196] width 20 height 20
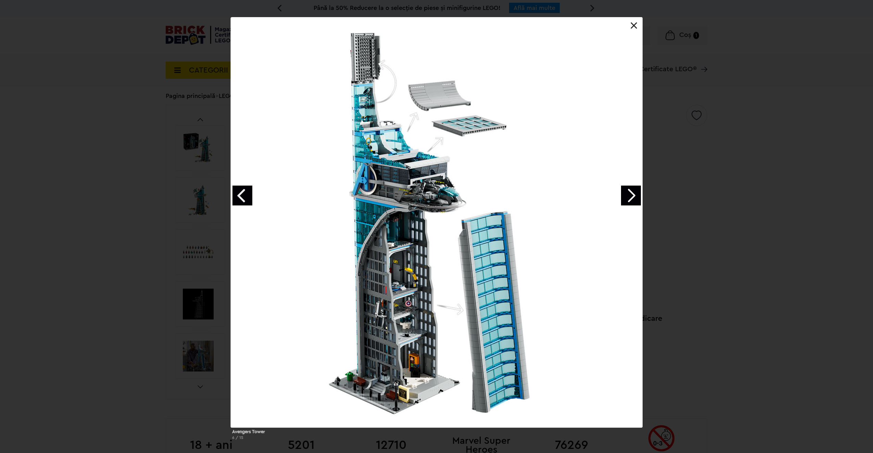
click at [634, 192] on link "Next image" at bounding box center [631, 196] width 20 height 20
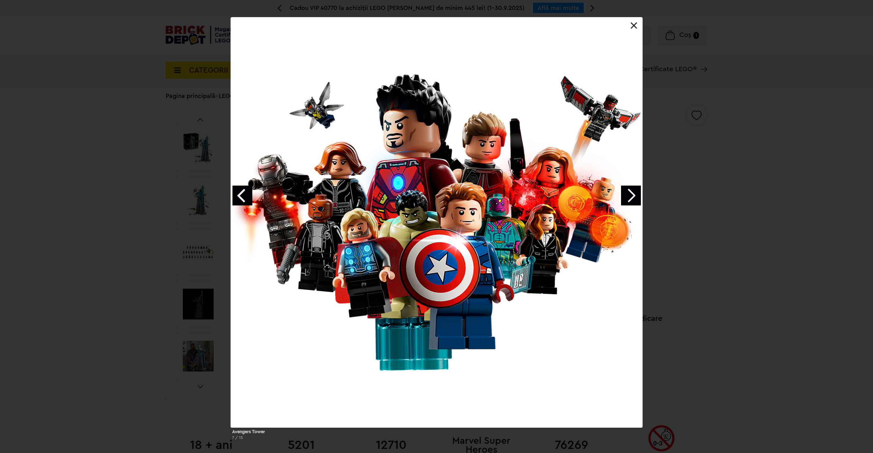
click at [634, 192] on link "Next image" at bounding box center [631, 196] width 20 height 20
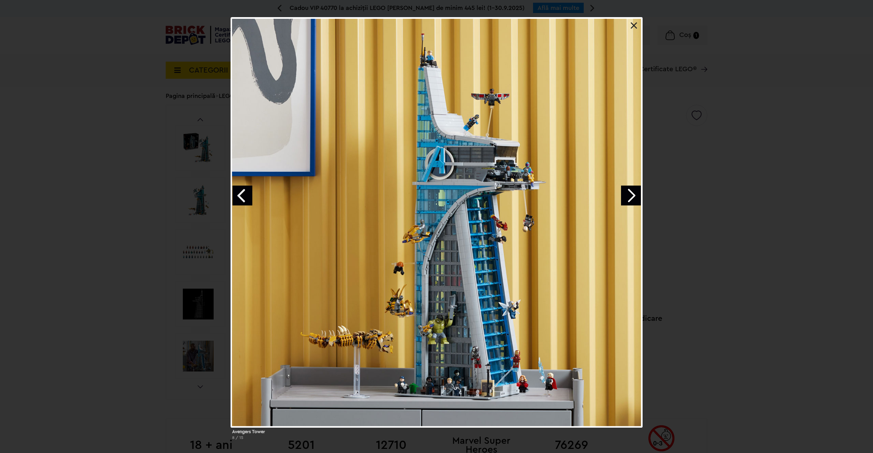
click at [634, 192] on link "Next image" at bounding box center [631, 196] width 20 height 20
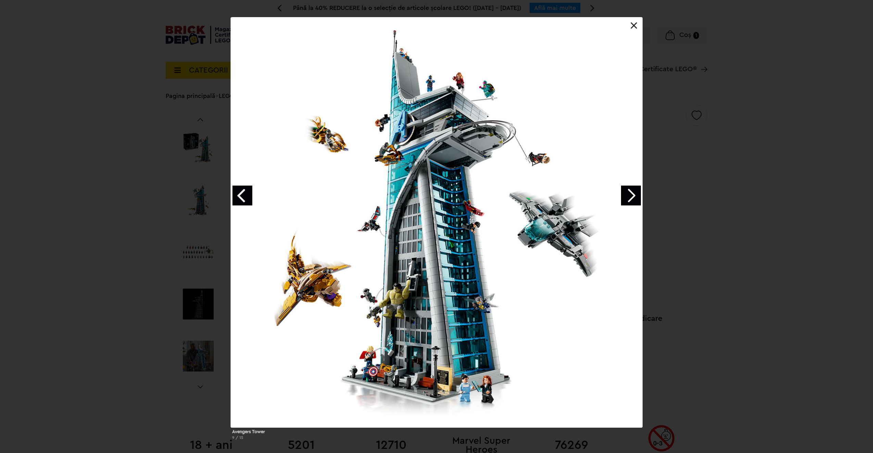
click at [634, 192] on link "Next image" at bounding box center [631, 196] width 20 height 20
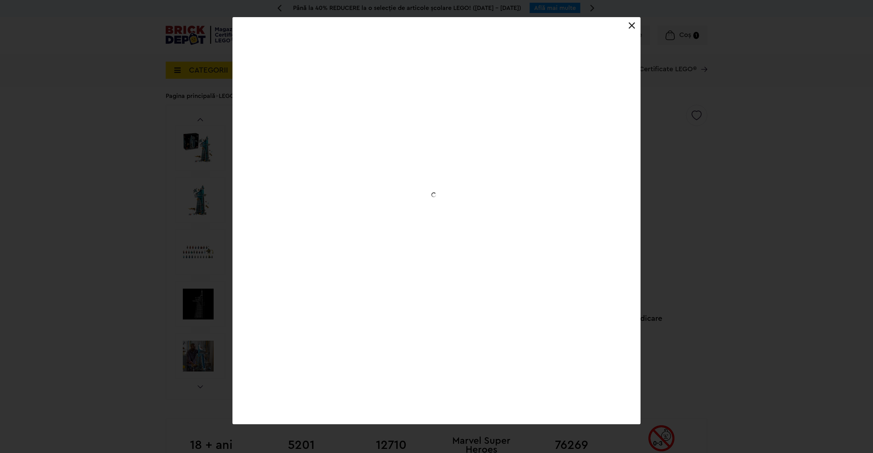
click at [808, 148] on div "Avengers Tower 9 / 15" at bounding box center [436, 220] width 873 height 407
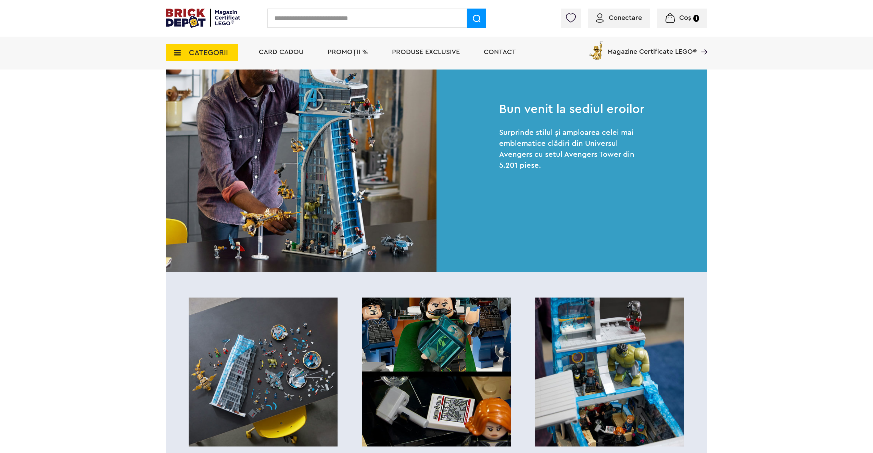
scroll to position [685, 0]
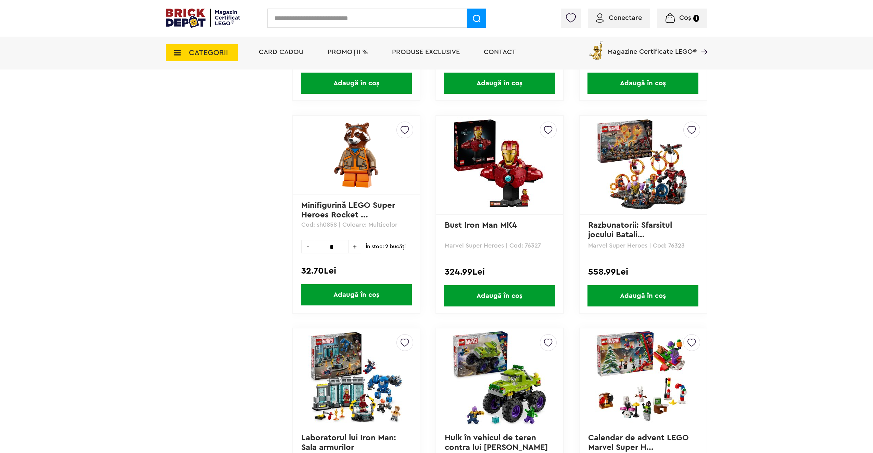
scroll to position [640, 0]
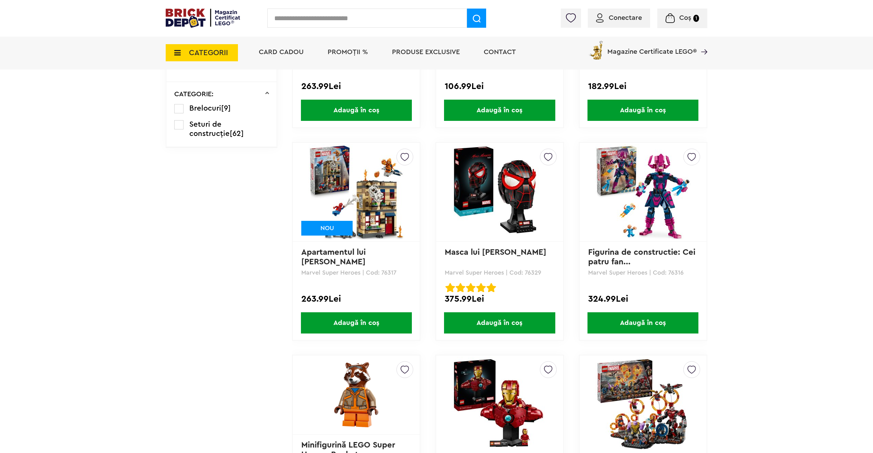
click at [503, 403] on img at bounding box center [499, 405] width 96 height 96
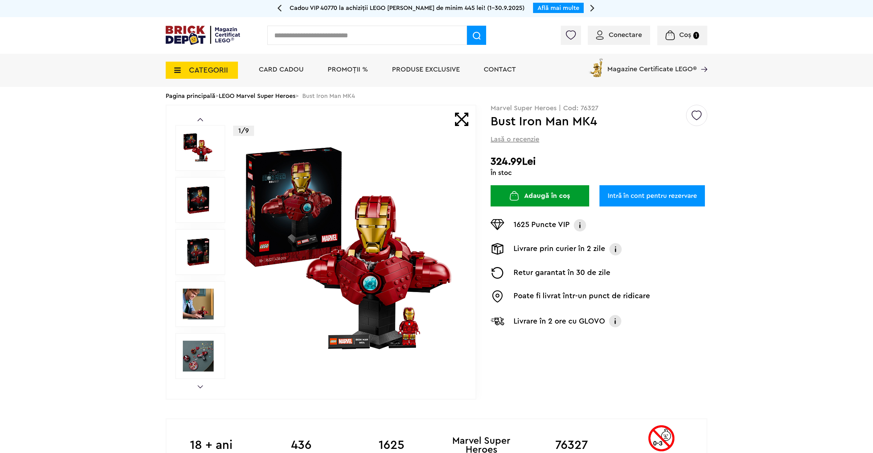
click at [198, 386] on link "Next" at bounding box center [199, 386] width 5 height 3
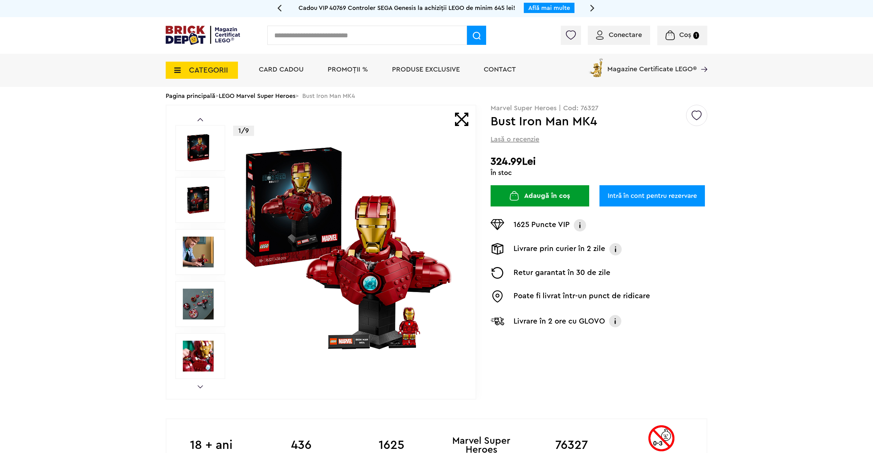
click at [204, 349] on img at bounding box center [198, 356] width 31 height 31
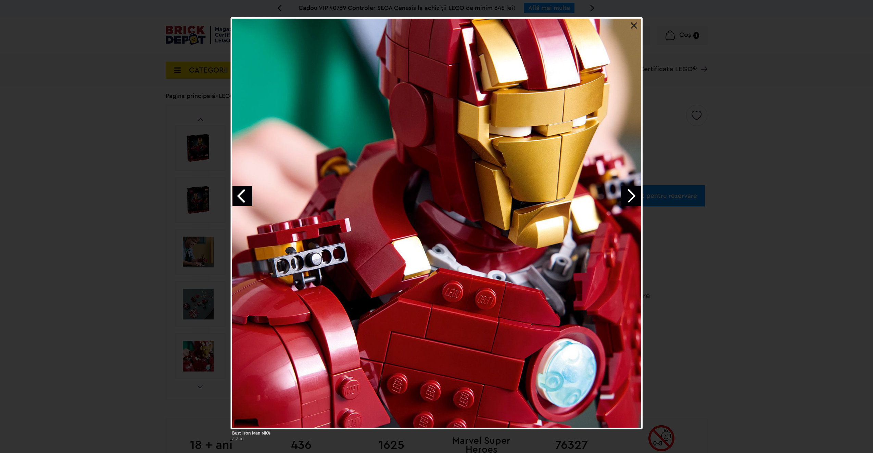
click at [630, 195] on link "Next image" at bounding box center [631, 196] width 20 height 20
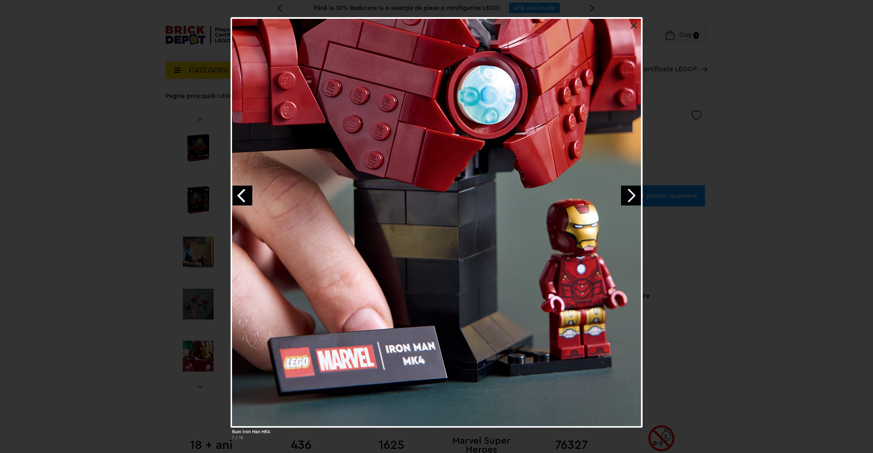
click at [630, 195] on link "Next image" at bounding box center [631, 196] width 20 height 20
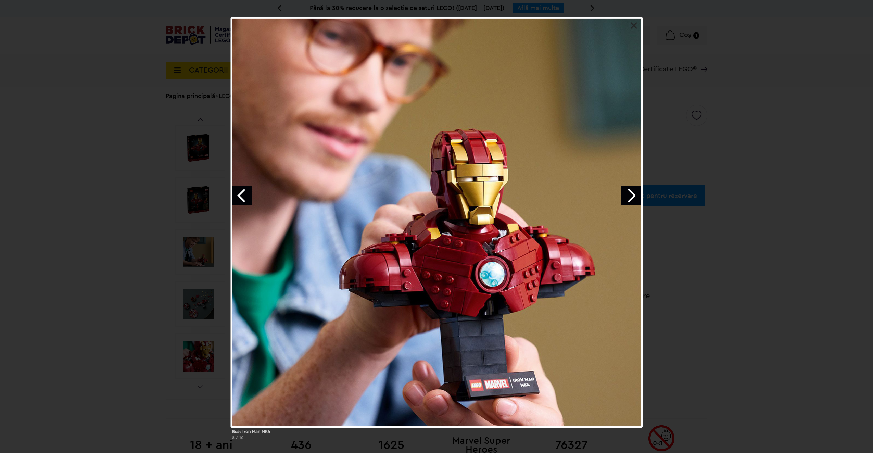
click at [630, 195] on link "Next image" at bounding box center [631, 196] width 20 height 20
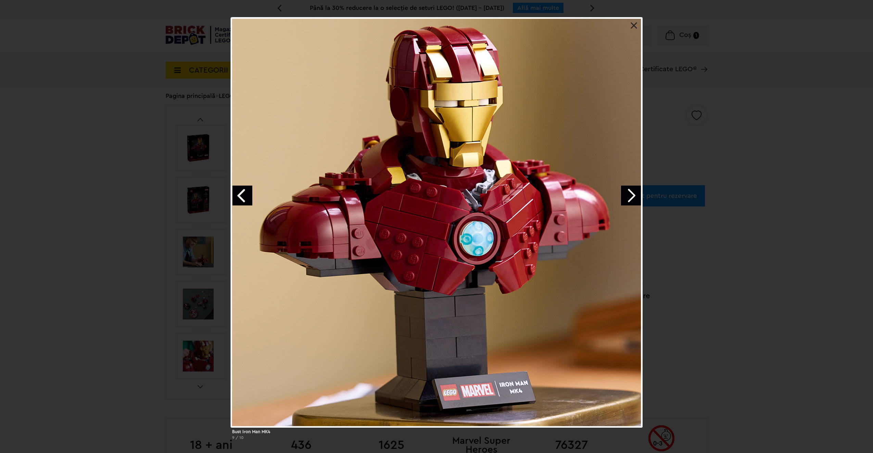
click at [630, 195] on link "Next image" at bounding box center [631, 196] width 20 height 20
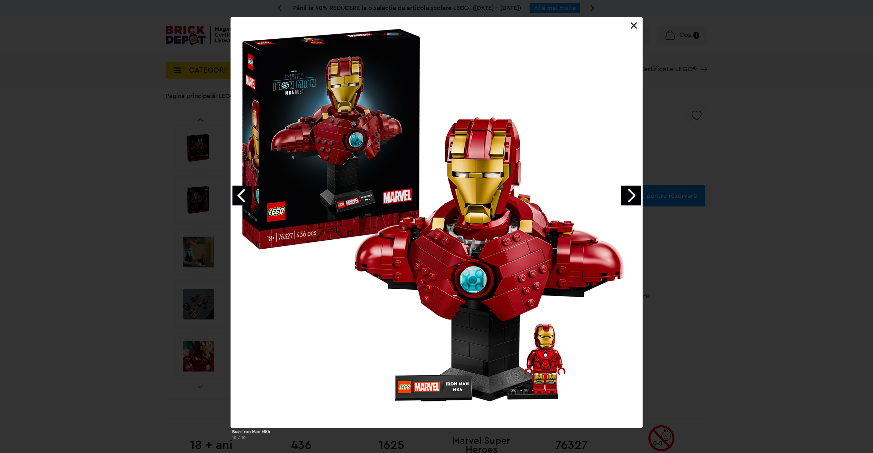
click at [630, 195] on link "Next image" at bounding box center [631, 196] width 20 height 20
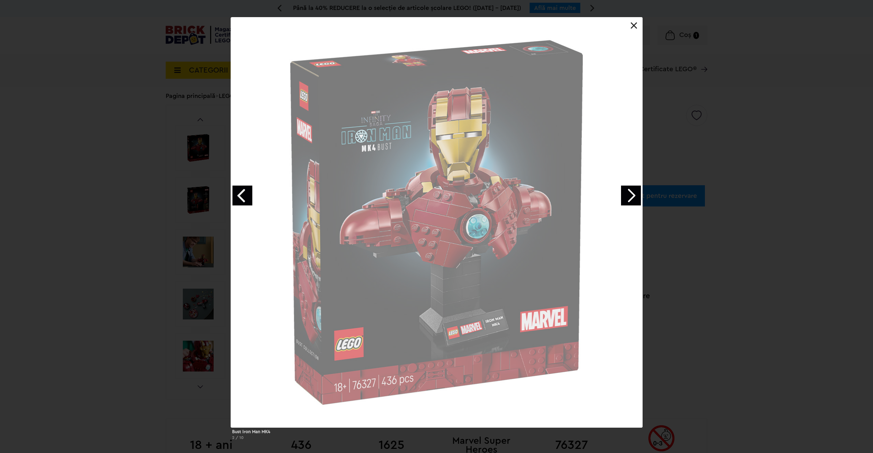
click at [830, 269] on div "Bust Iron Man MK4 2 / 10" at bounding box center [436, 231] width 873 height 428
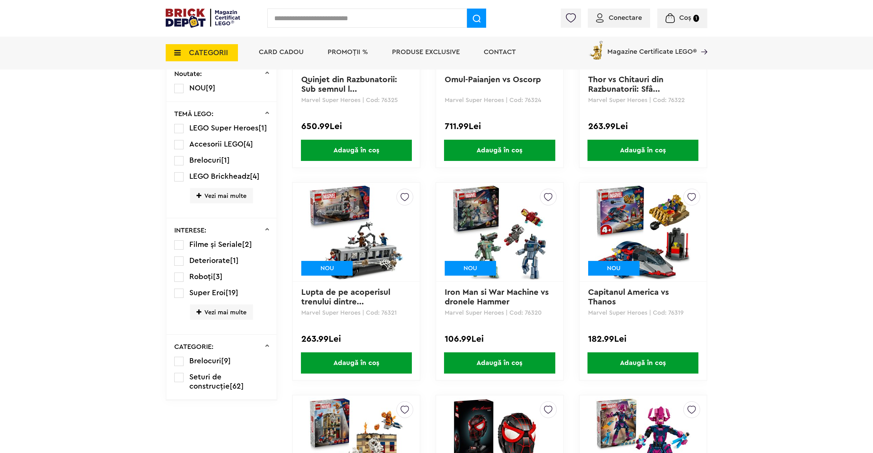
scroll to position [389, 0]
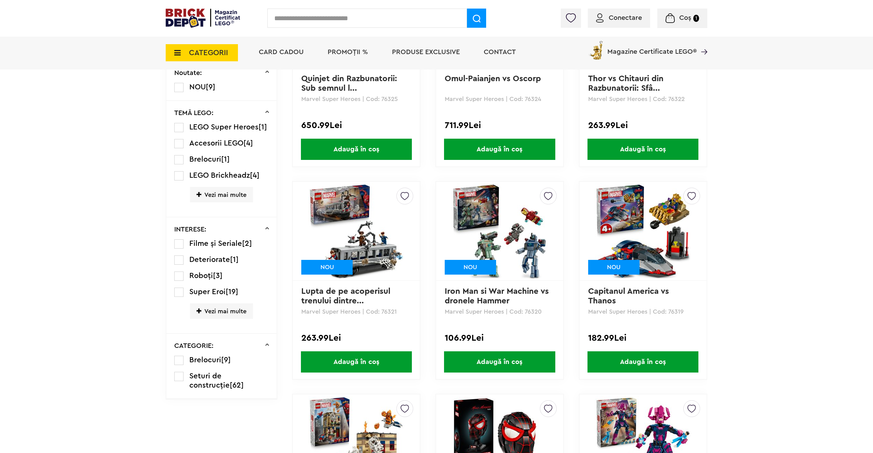
click at [379, 253] on img at bounding box center [356, 231] width 96 height 96
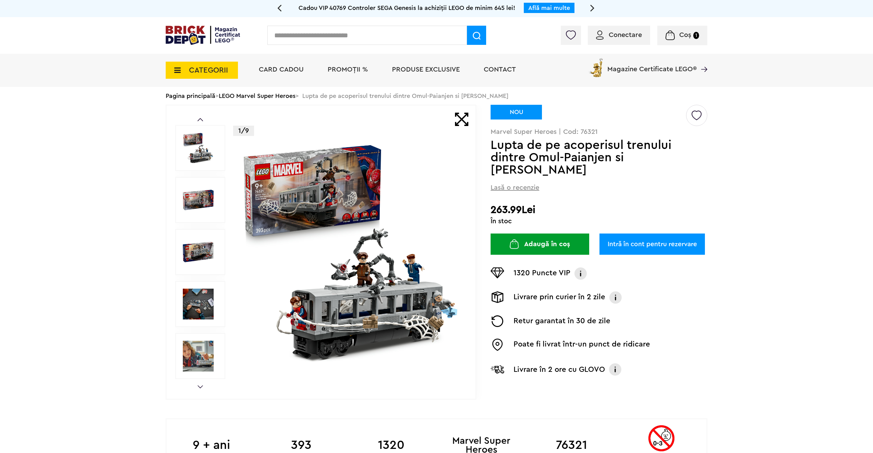
click at [200, 194] on img at bounding box center [198, 199] width 31 height 31
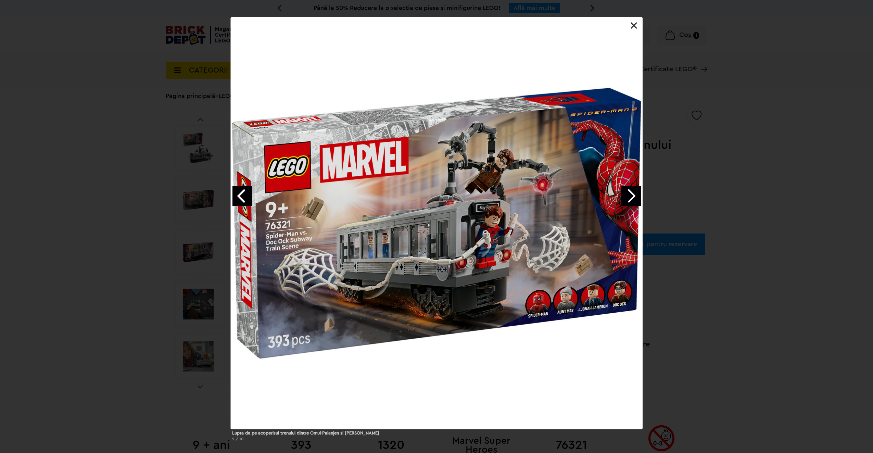
click at [626, 196] on link "Next image" at bounding box center [631, 196] width 20 height 20
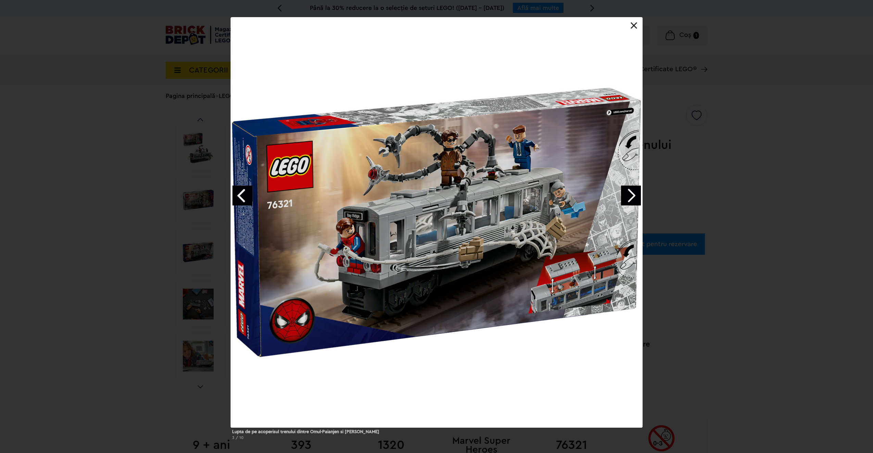
click at [626, 196] on link "Next image" at bounding box center [631, 196] width 20 height 20
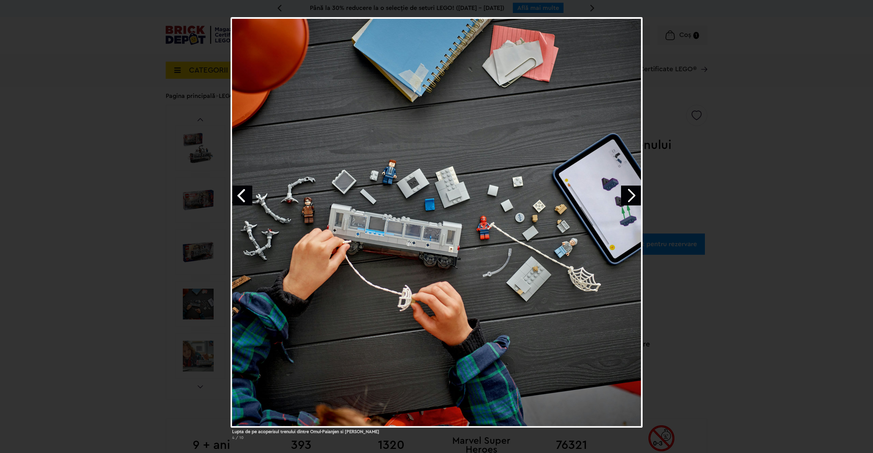
click at [626, 196] on link "Next image" at bounding box center [631, 196] width 20 height 20
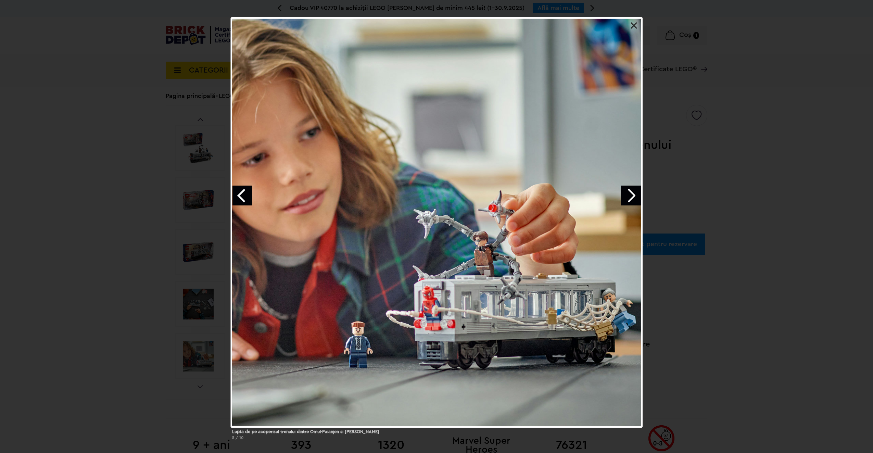
click at [626, 196] on link "Next image" at bounding box center [631, 196] width 20 height 20
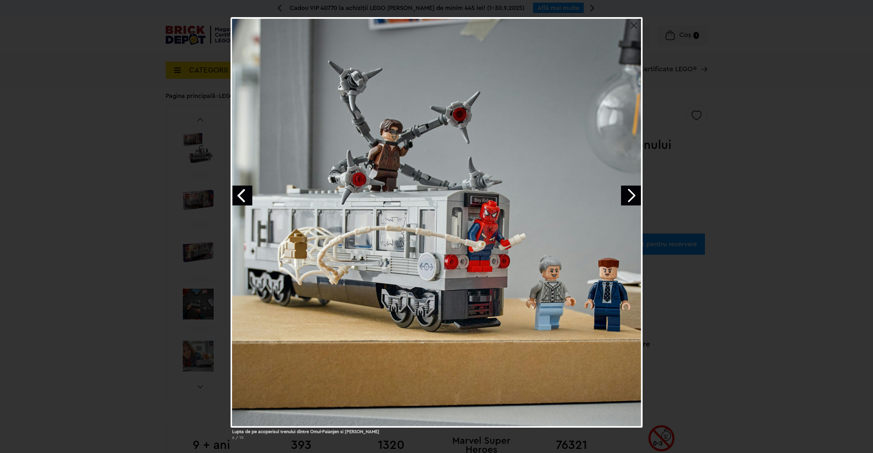
click at [807, 224] on div "Lupta de pe acoperisul trenului dintre Omul-Paianjen si [PERSON_NAME] 6 / 10" at bounding box center [436, 231] width 873 height 428
